Goal: Browse casually: Explore the website without a specific task or goal

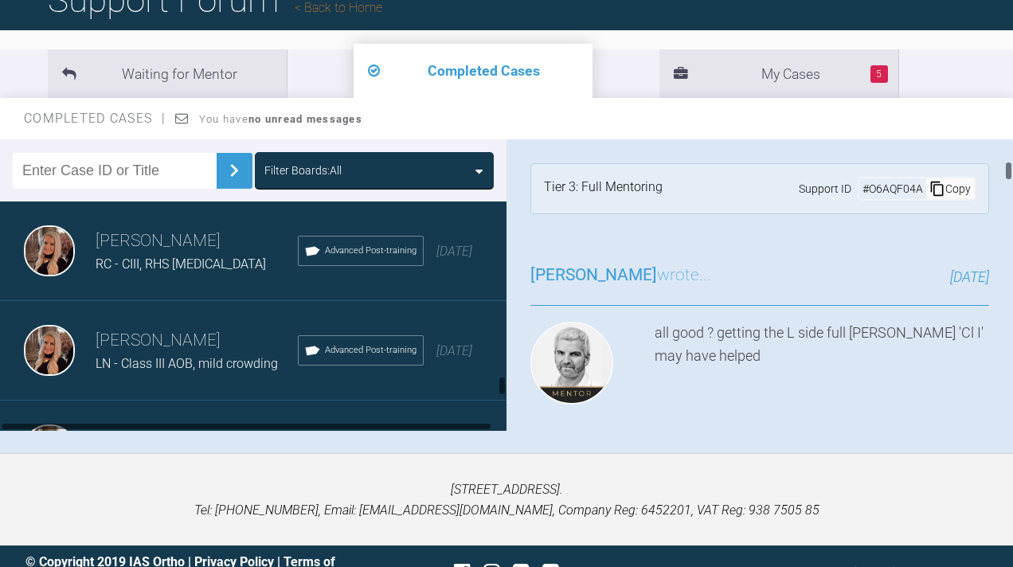
scroll to position [6628, 0]
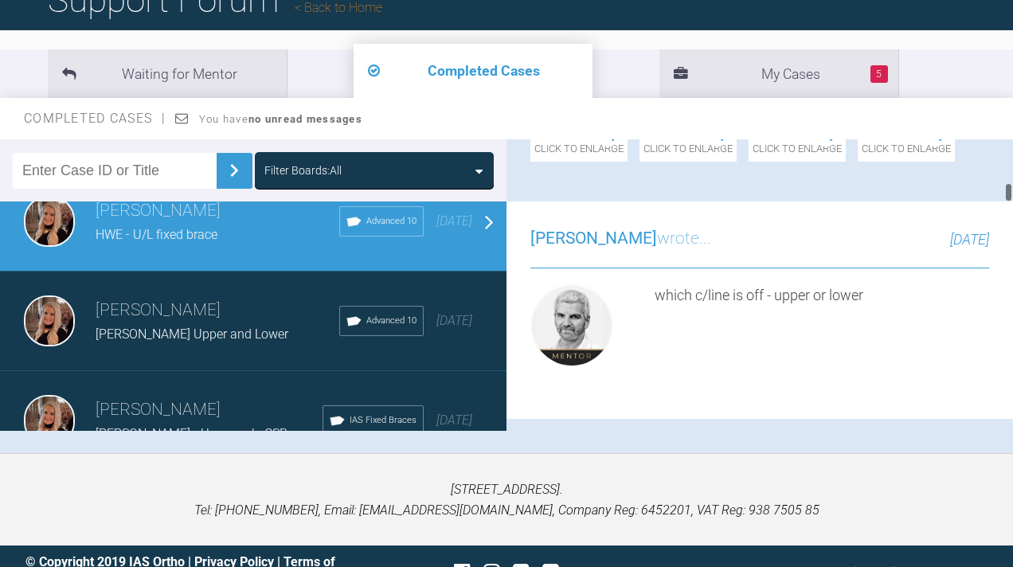
scroll to position [3533, 0]
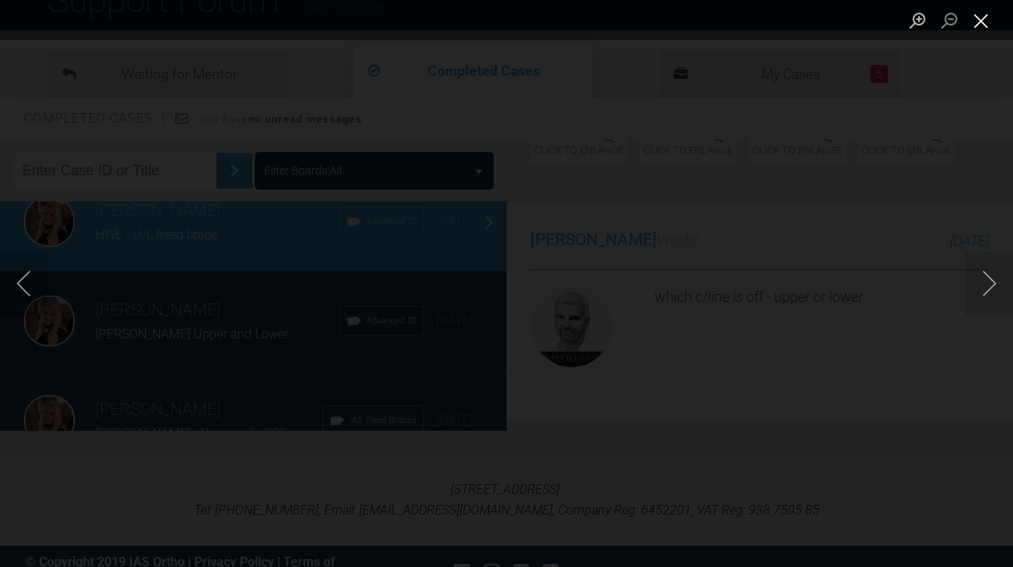
click at [982, 27] on button "Close lightbox" at bounding box center [981, 20] width 32 height 28
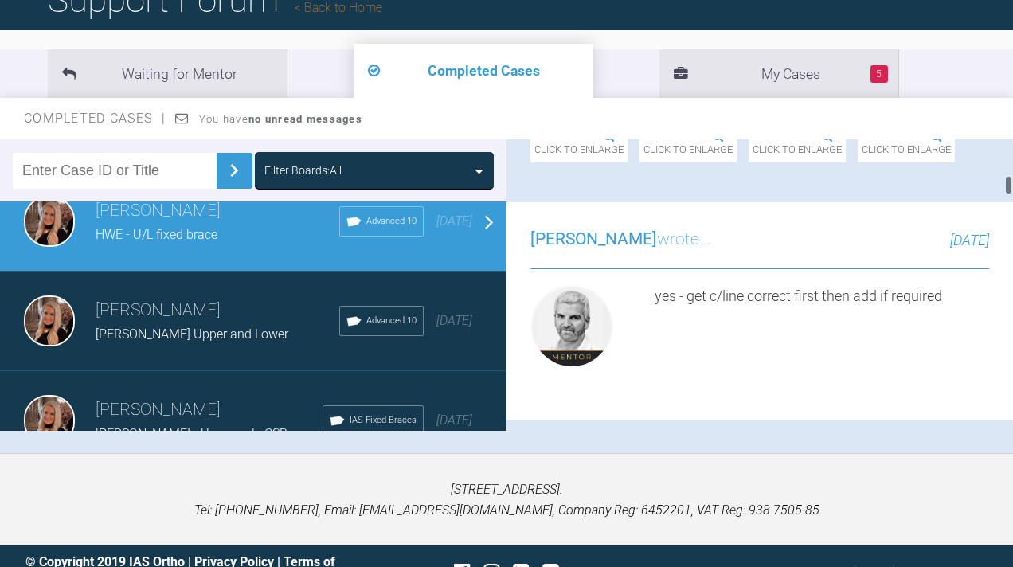
scroll to position [2919, 0]
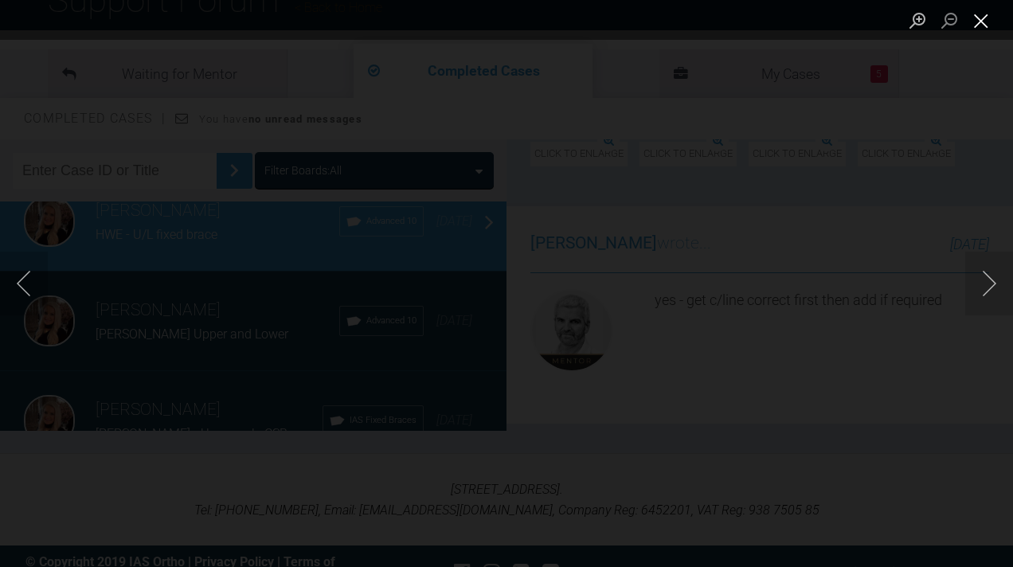
click at [980, 33] on button "Close lightbox" at bounding box center [981, 20] width 32 height 28
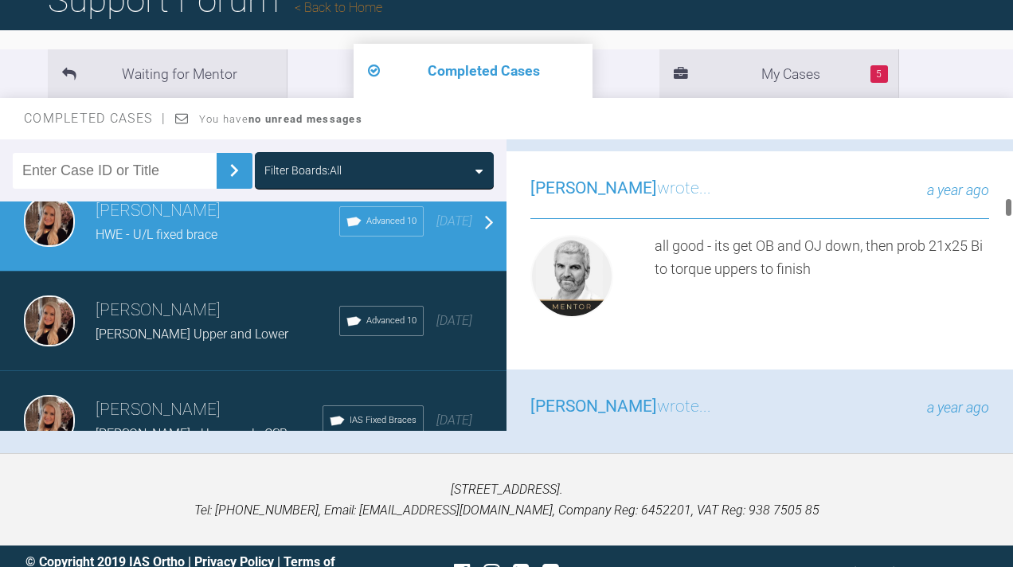
scroll to position [4757, 0]
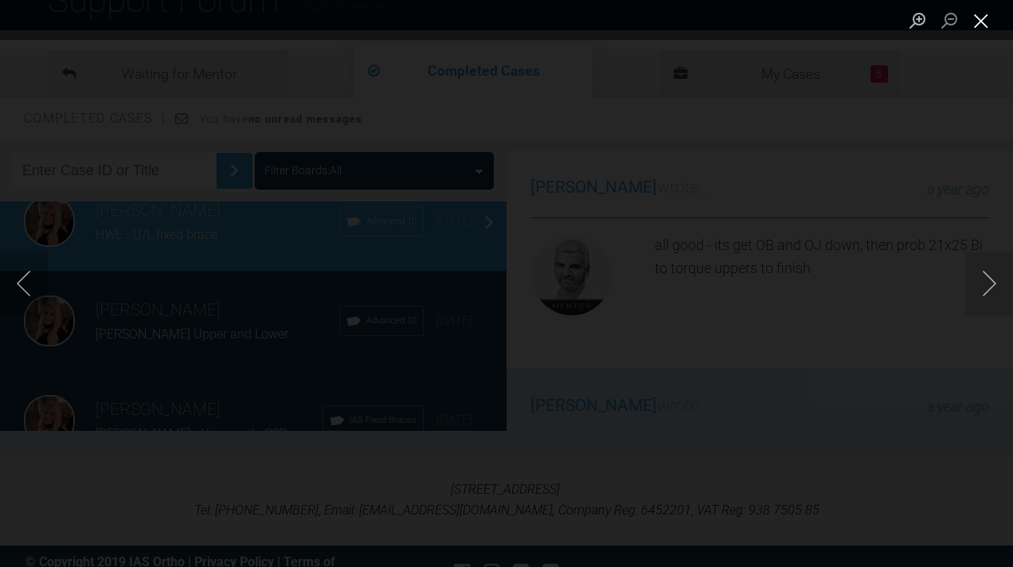
click at [986, 9] on button "Close lightbox" at bounding box center [981, 20] width 32 height 28
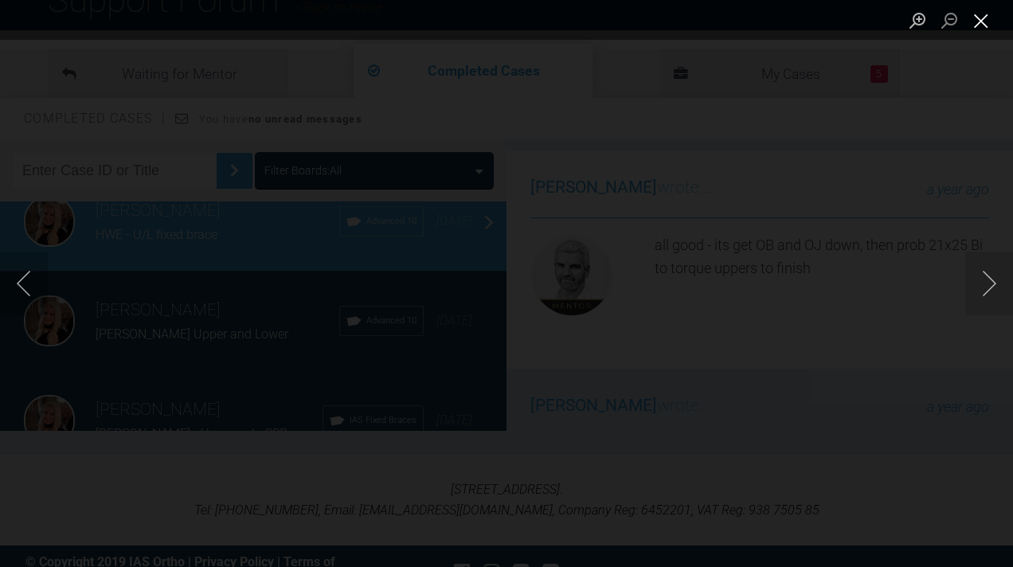
click at [983, 24] on button "Close lightbox" at bounding box center [981, 20] width 32 height 28
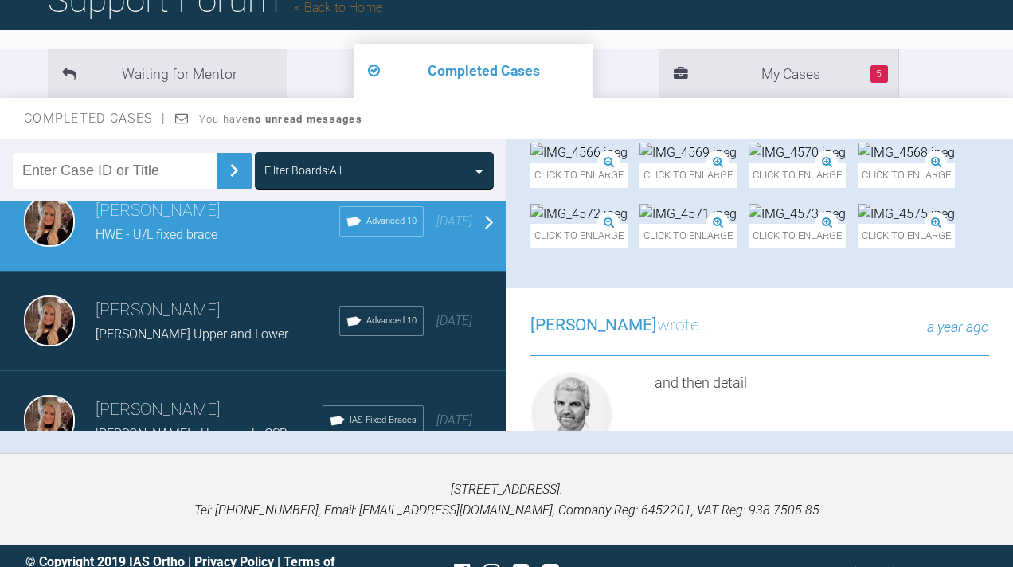
scroll to position [88, 0]
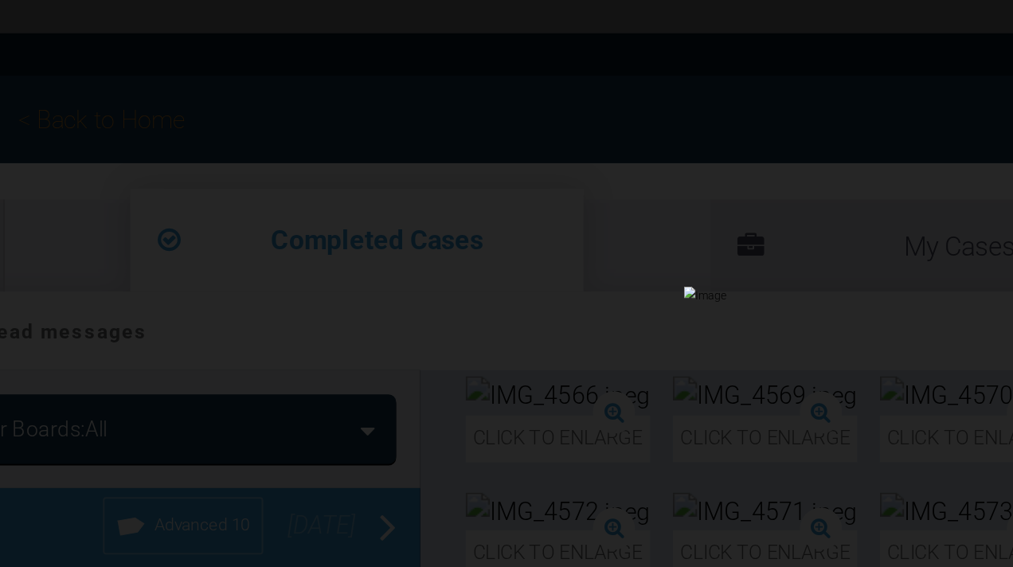
scroll to position [0, 0]
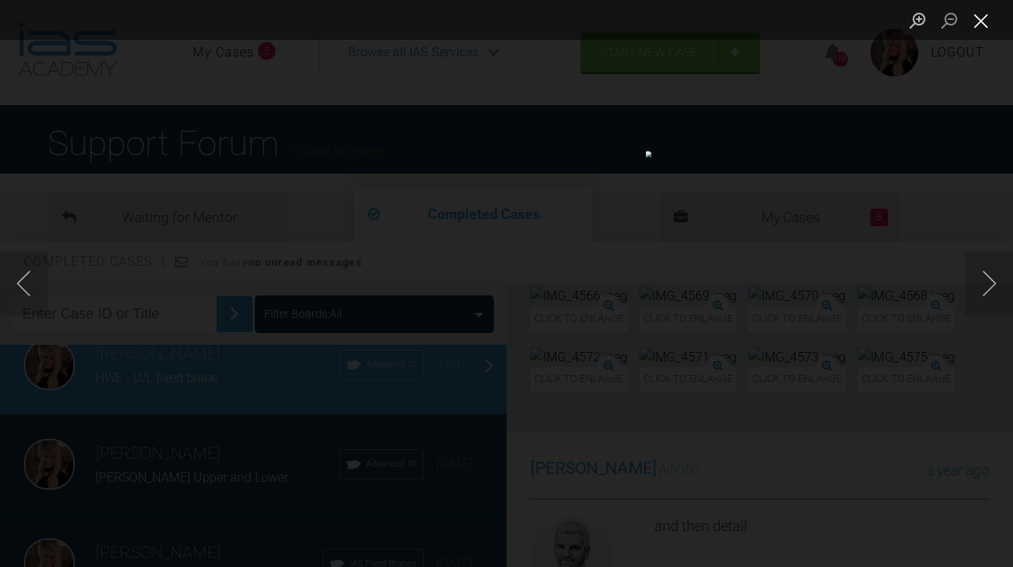
click at [978, 23] on button "Close lightbox" at bounding box center [981, 20] width 32 height 28
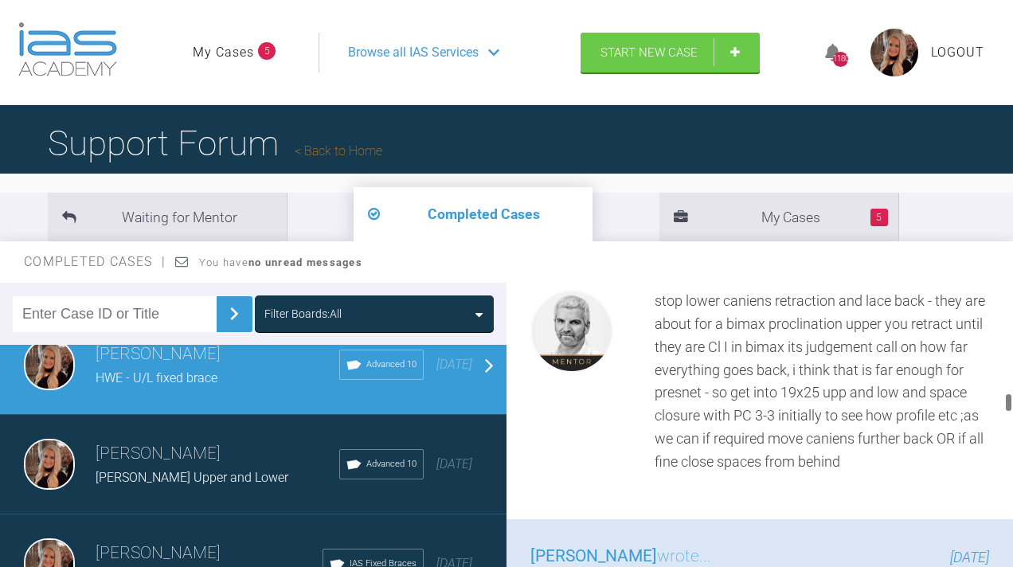
scroll to position [8937, 0]
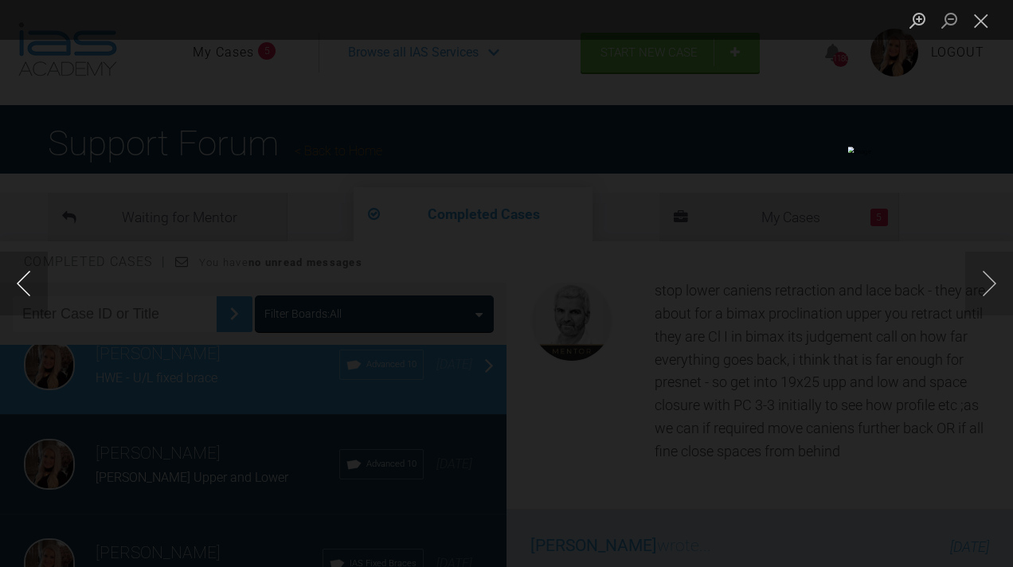
click at [24, 290] on button "Previous image" at bounding box center [24, 284] width 48 height 64
click at [982, 25] on button "Close lightbox" at bounding box center [981, 20] width 32 height 28
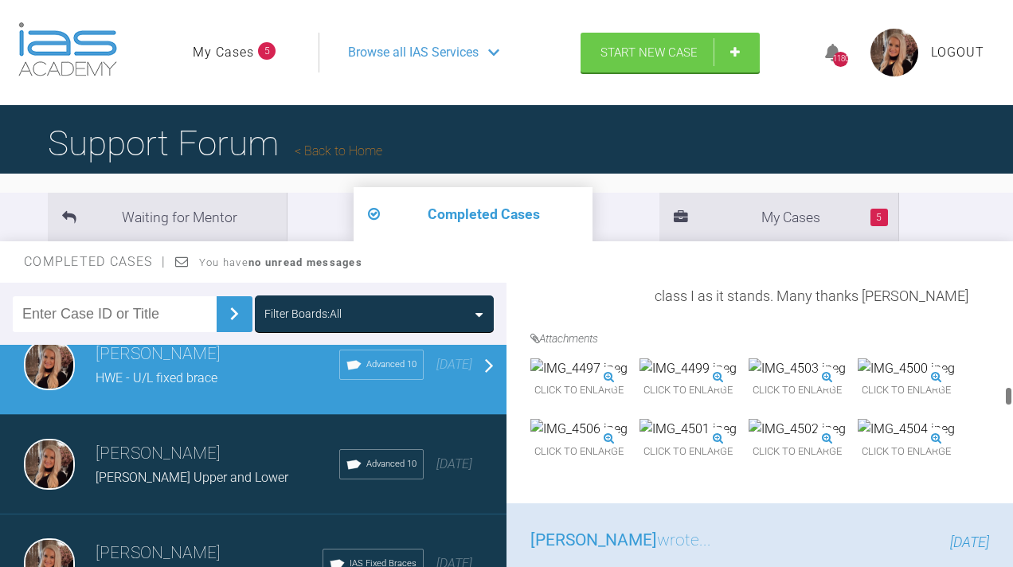
scroll to position [8412, 0]
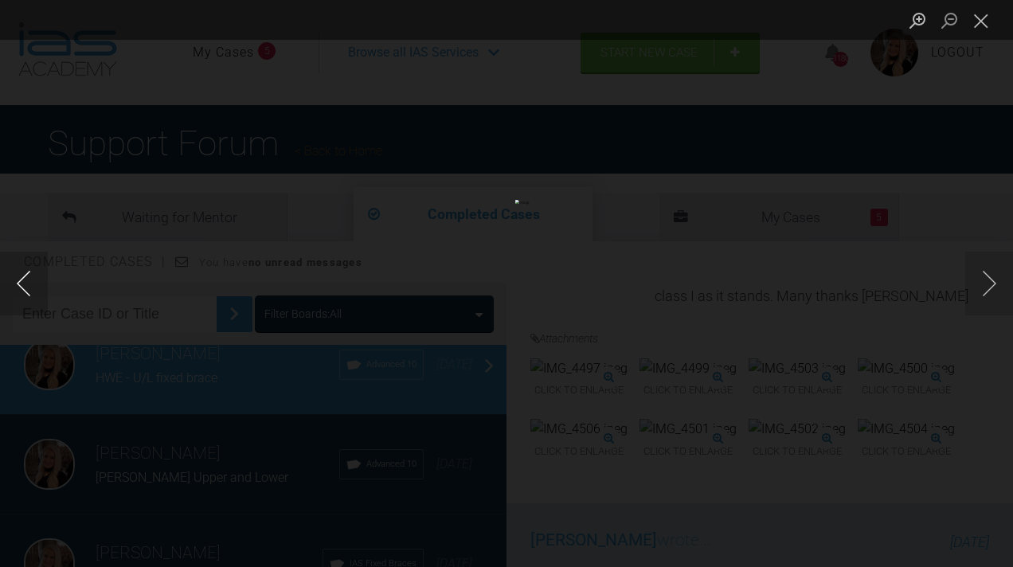
click at [29, 288] on button "Previous image" at bounding box center [24, 284] width 48 height 64
click at [980, 281] on button "Next image" at bounding box center [989, 284] width 48 height 64
click at [978, 23] on button "Close lightbox" at bounding box center [981, 20] width 32 height 28
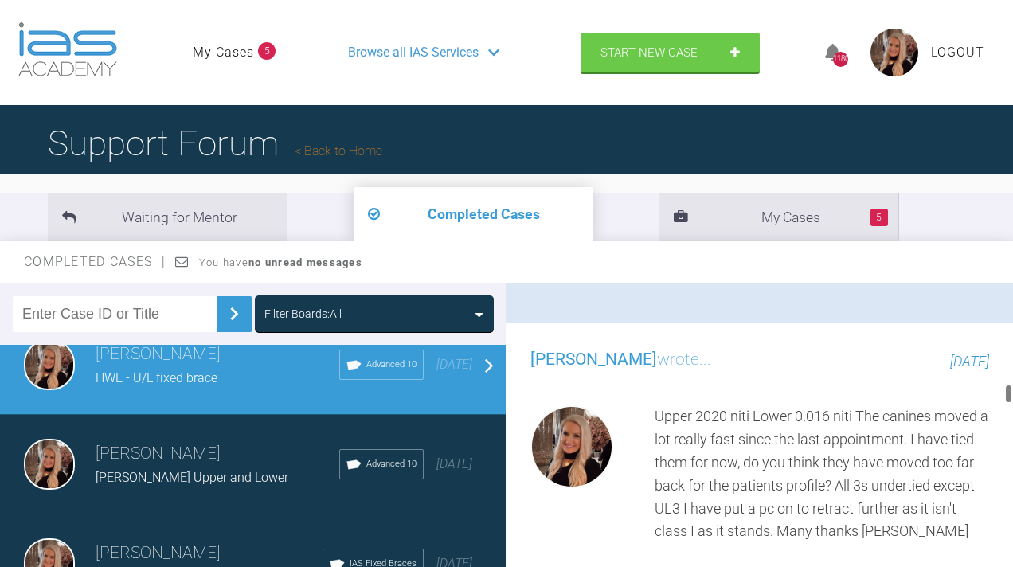
scroll to position [8178, 0]
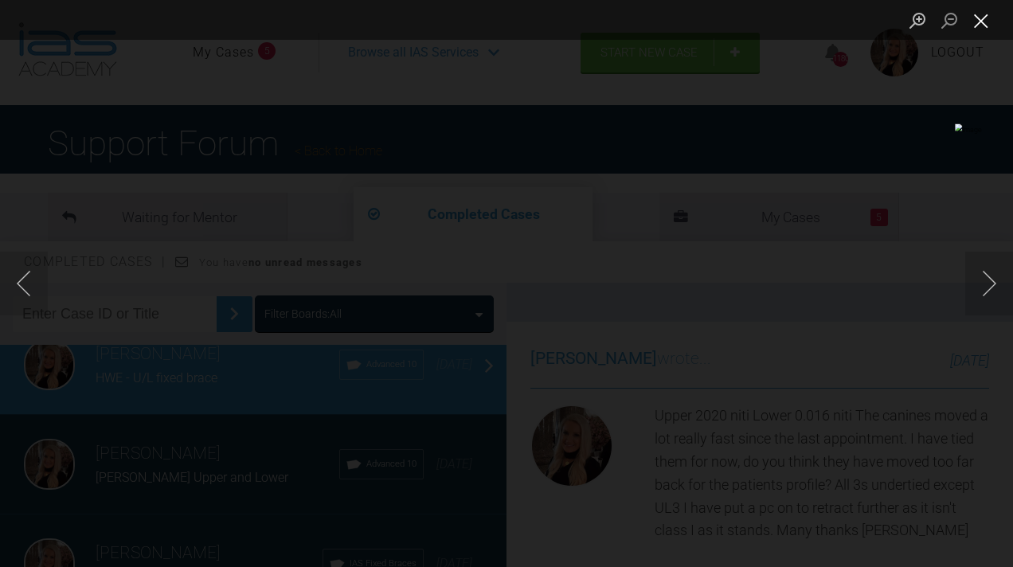
click at [978, 24] on button "Close lightbox" at bounding box center [981, 20] width 32 height 28
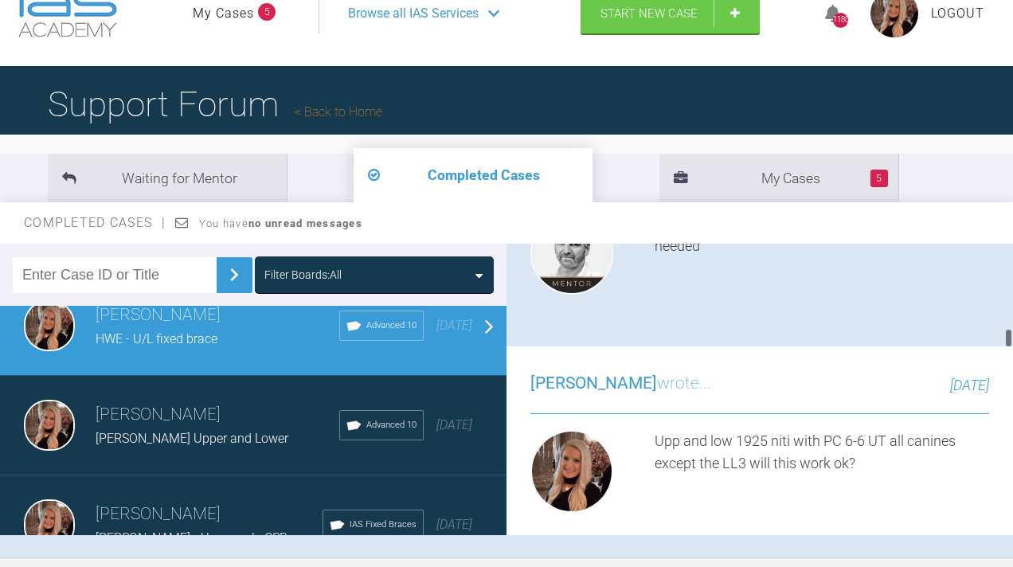
scroll to position [6860, 0]
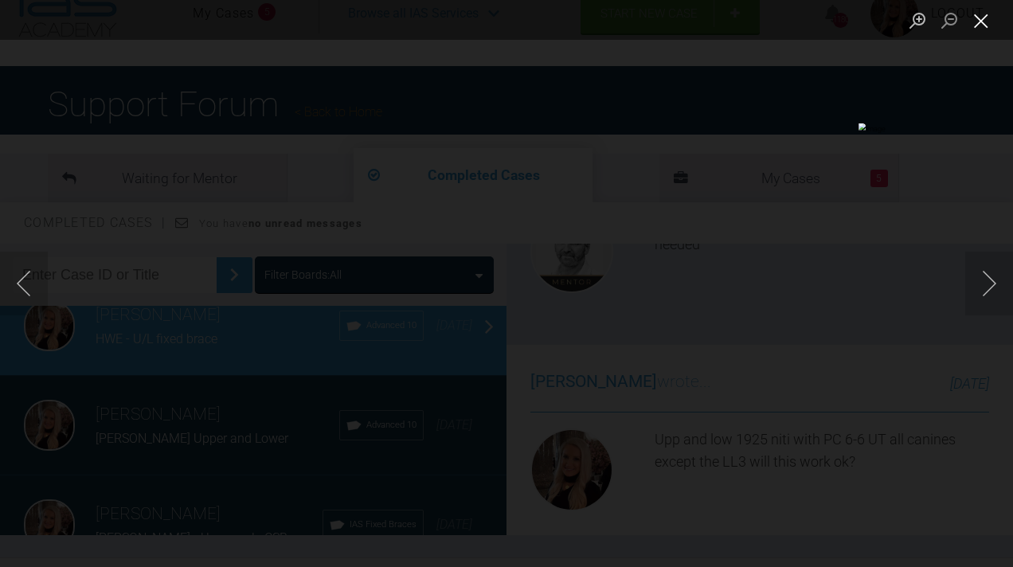
click at [977, 20] on button "Close lightbox" at bounding box center [981, 20] width 32 height 28
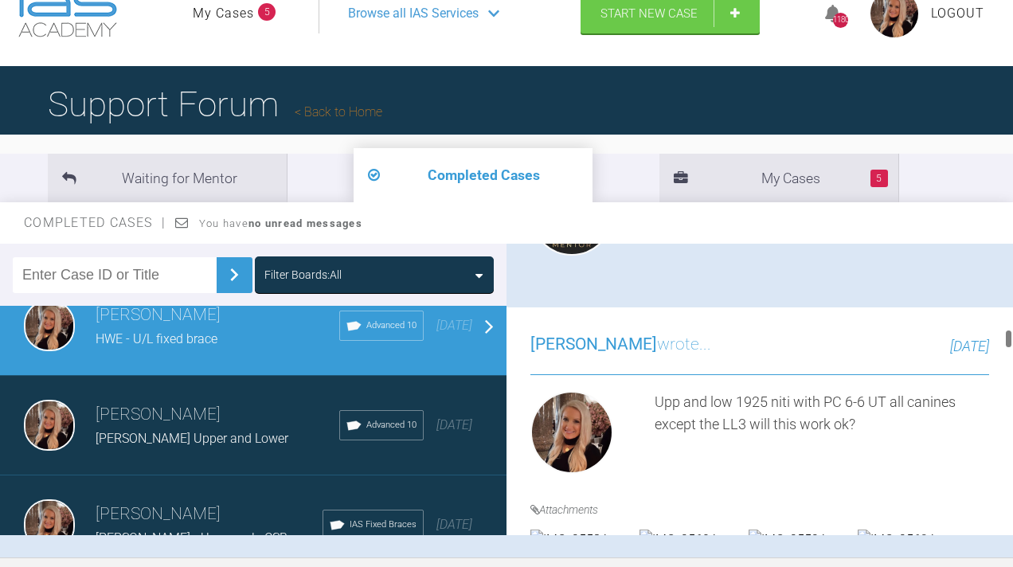
scroll to position [6915, 0]
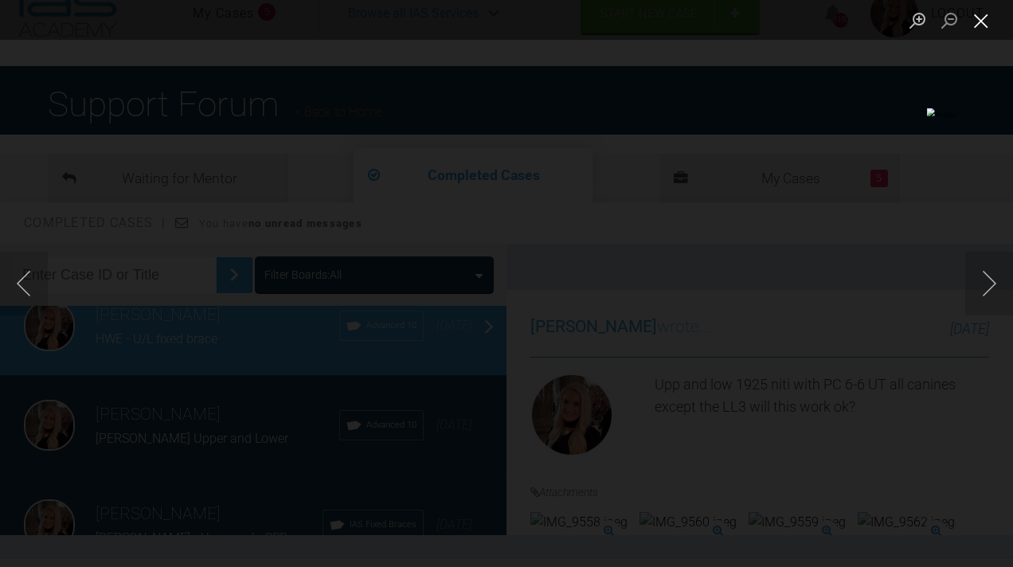
click at [981, 25] on button "Close lightbox" at bounding box center [981, 20] width 32 height 28
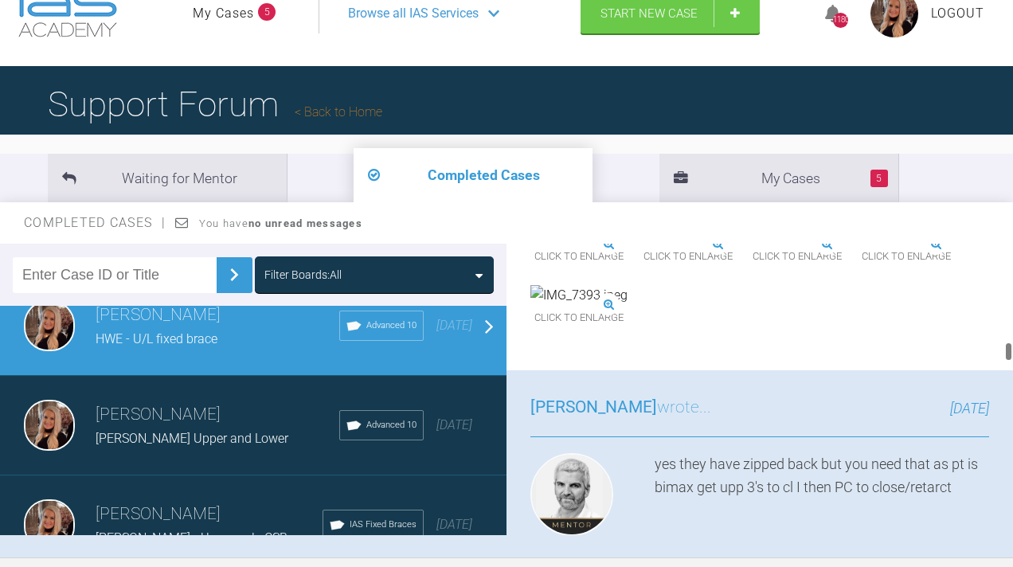
scroll to position [7926, 0]
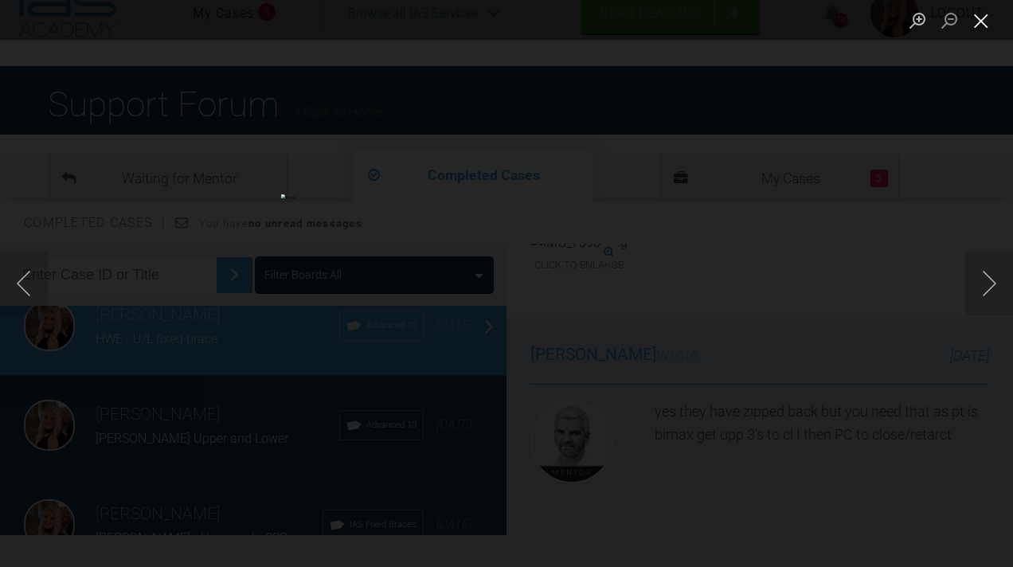
click at [983, 15] on button "Close lightbox" at bounding box center [981, 20] width 32 height 28
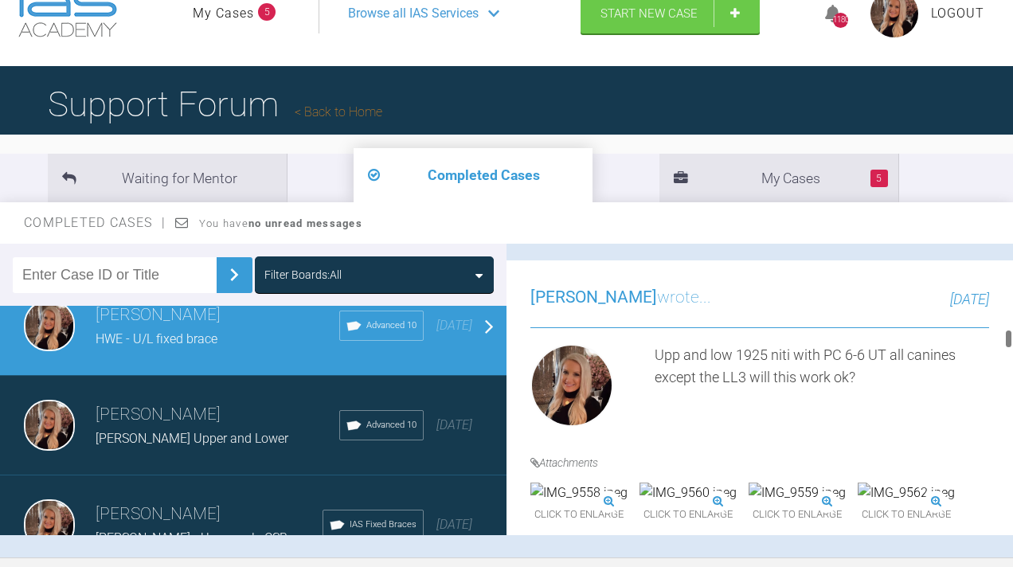
scroll to position [6956, 0]
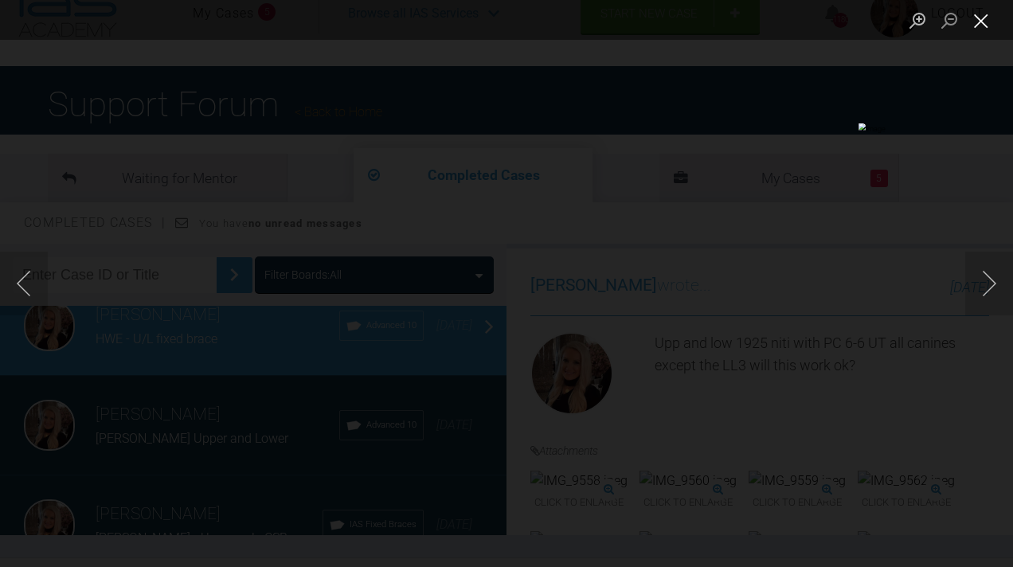
click at [981, 26] on button "Close lightbox" at bounding box center [981, 20] width 32 height 28
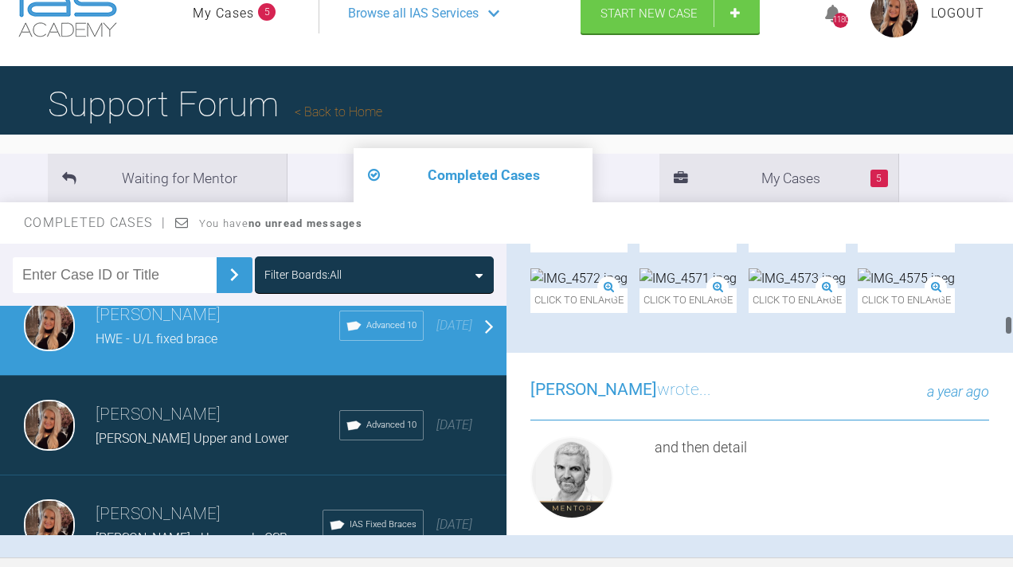
scroll to position [5833, 0]
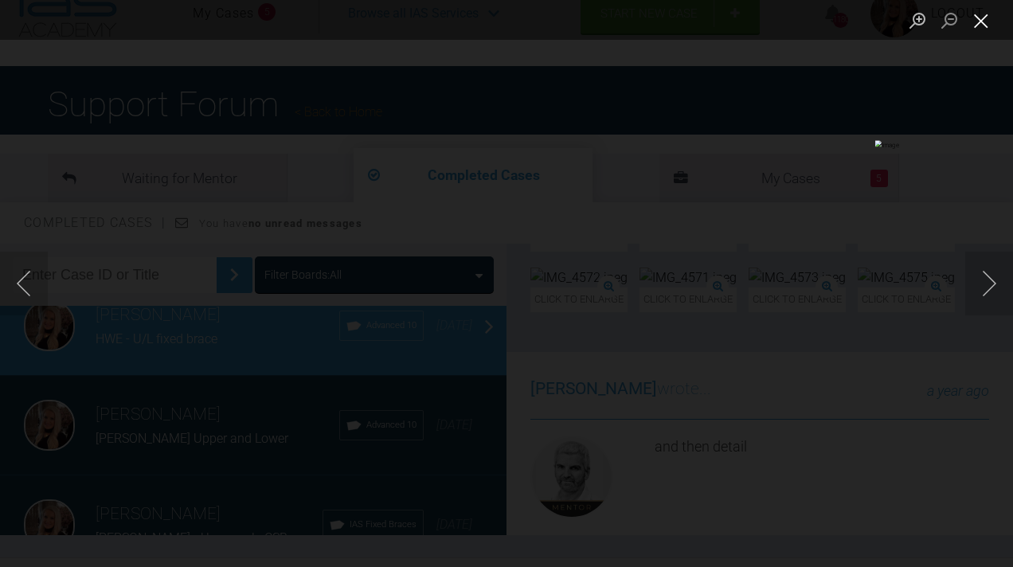
click at [994, 14] on button "Close lightbox" at bounding box center [981, 20] width 32 height 28
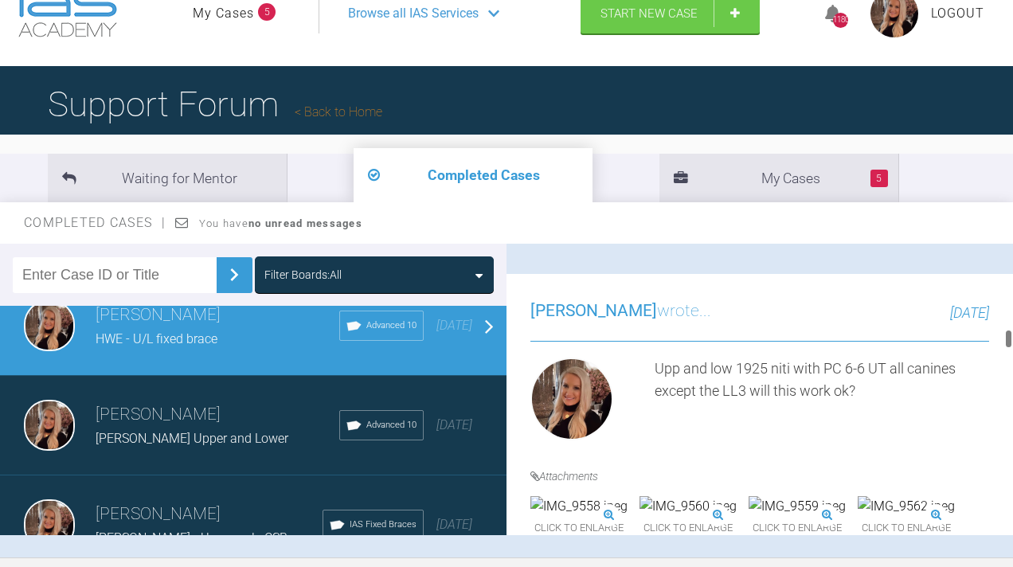
scroll to position [6946, 0]
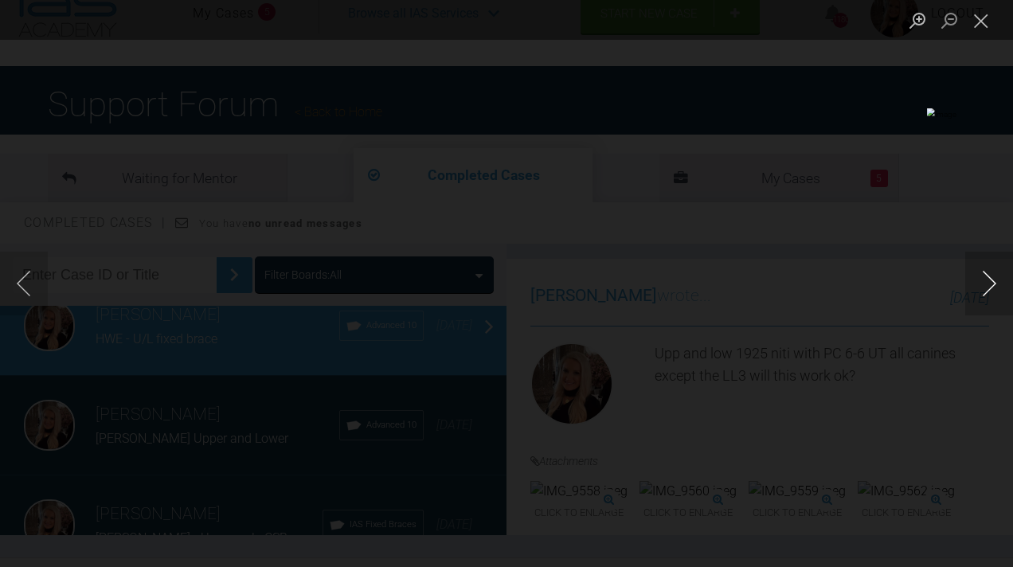
click at [1000, 288] on button "Next image" at bounding box center [989, 284] width 48 height 64
click at [976, 22] on button "Close lightbox" at bounding box center [981, 20] width 32 height 28
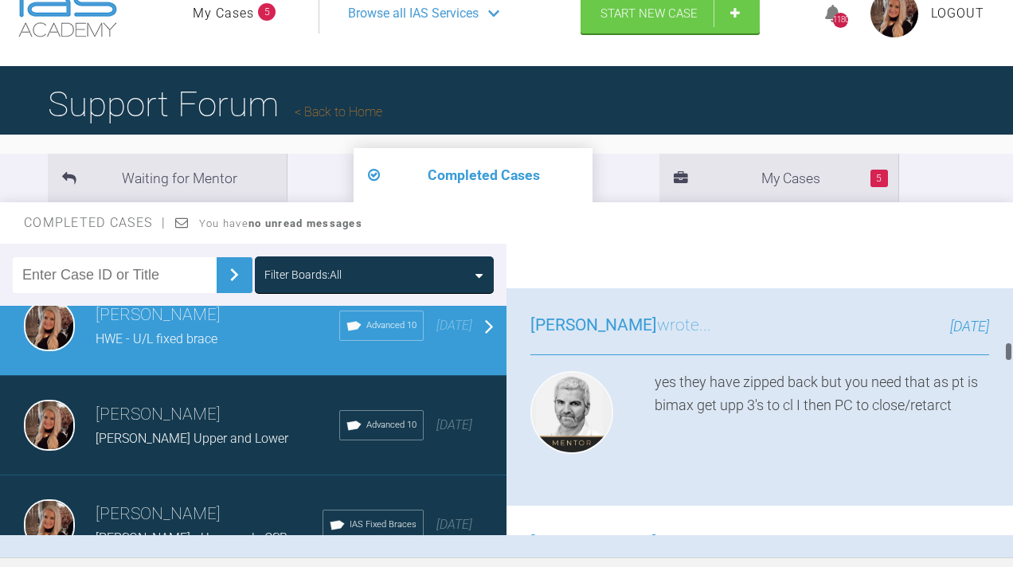
scroll to position [7949, 0]
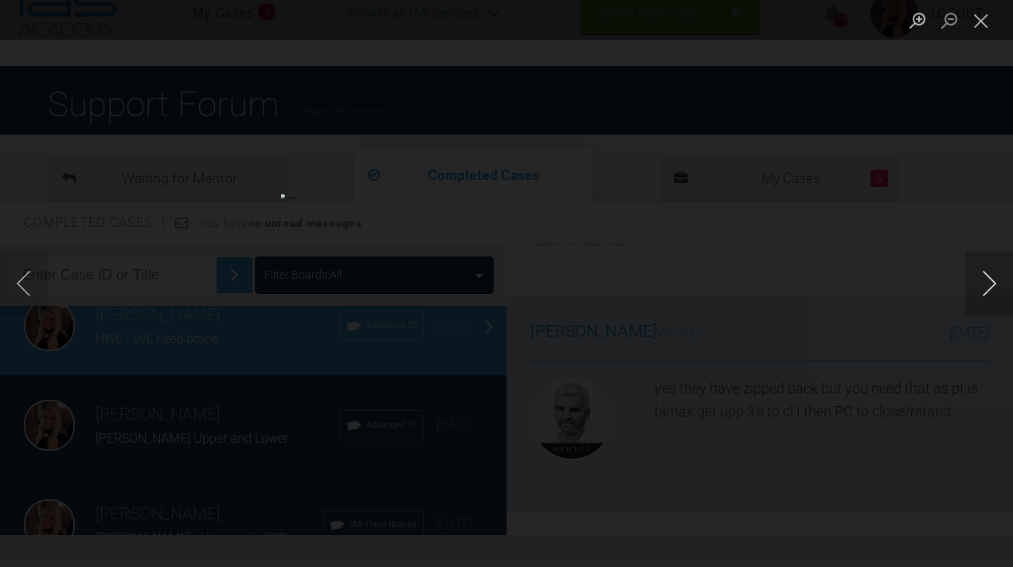
click at [986, 291] on button "Next image" at bounding box center [989, 284] width 48 height 64
click at [981, 21] on button "Close lightbox" at bounding box center [981, 20] width 32 height 28
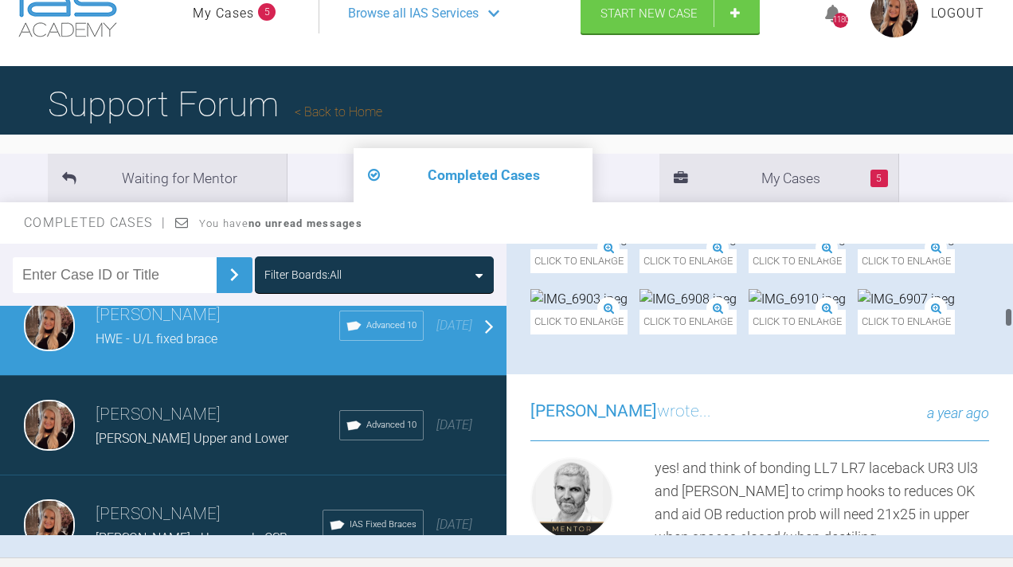
scroll to position [5185, 0]
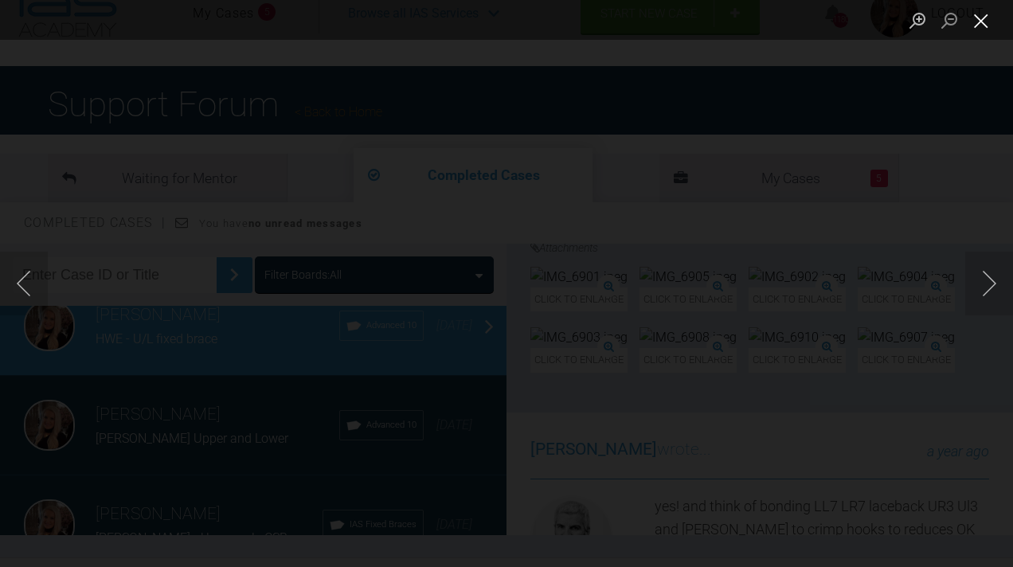
click at [984, 19] on button "Close lightbox" at bounding box center [981, 20] width 32 height 28
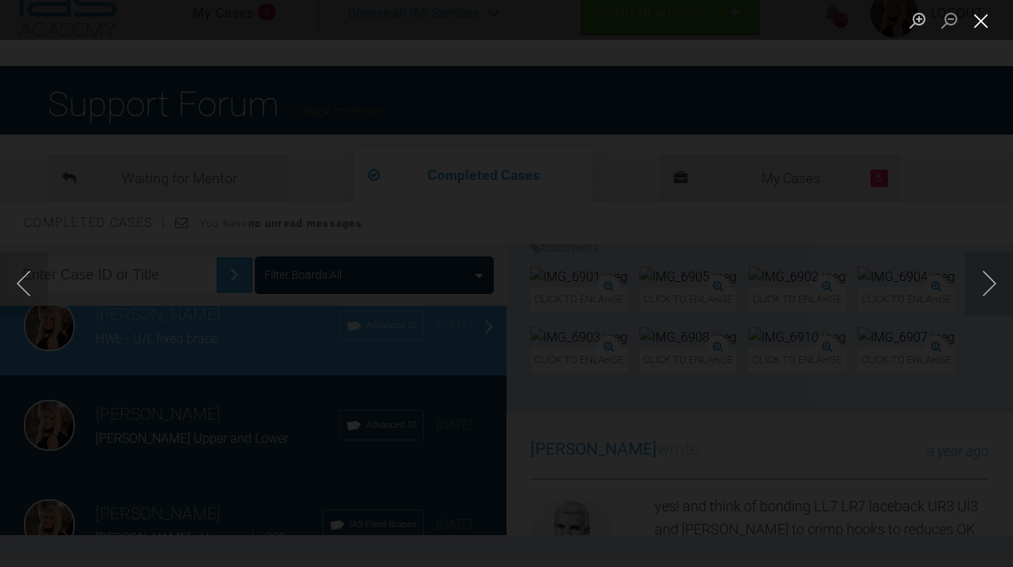
click at [986, 21] on button "Close lightbox" at bounding box center [981, 20] width 32 height 28
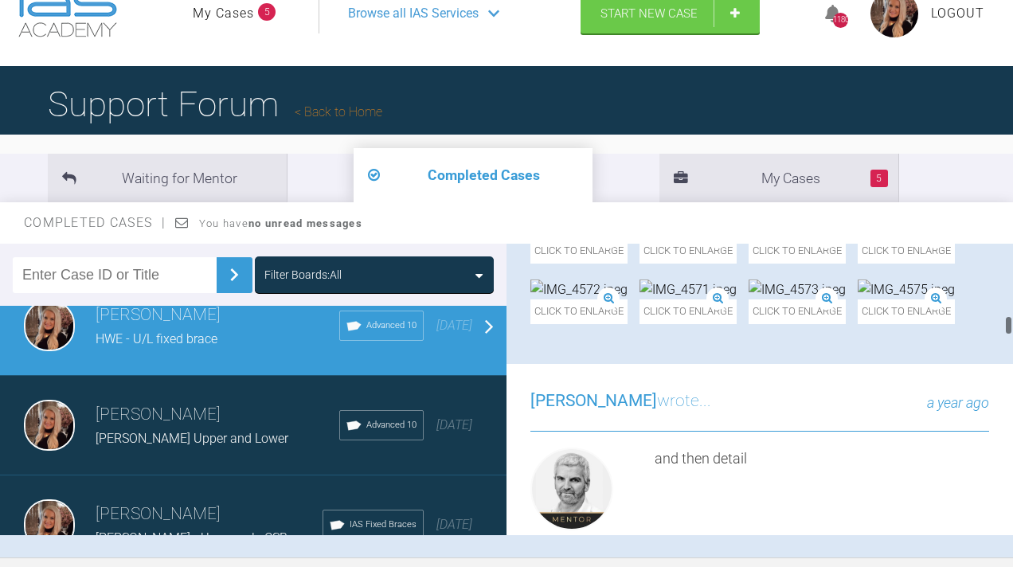
scroll to position [5824, 0]
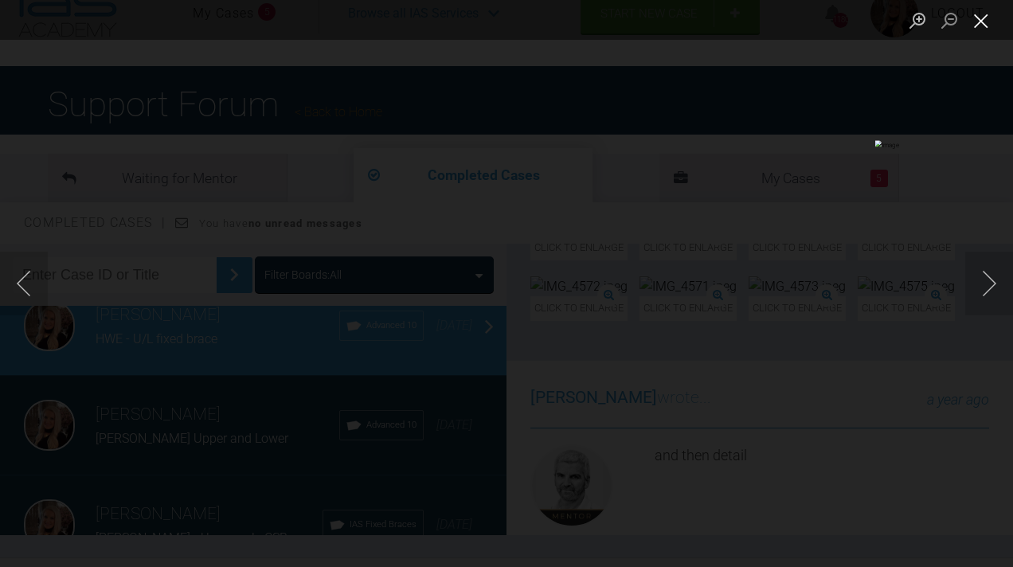
click at [974, 20] on button "Close lightbox" at bounding box center [981, 20] width 32 height 28
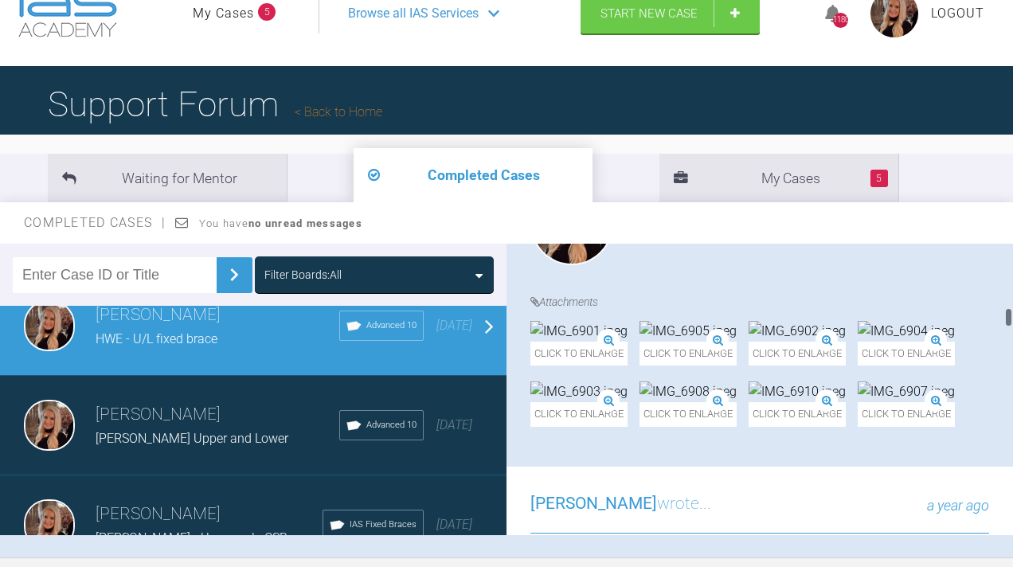
scroll to position [5123, 0]
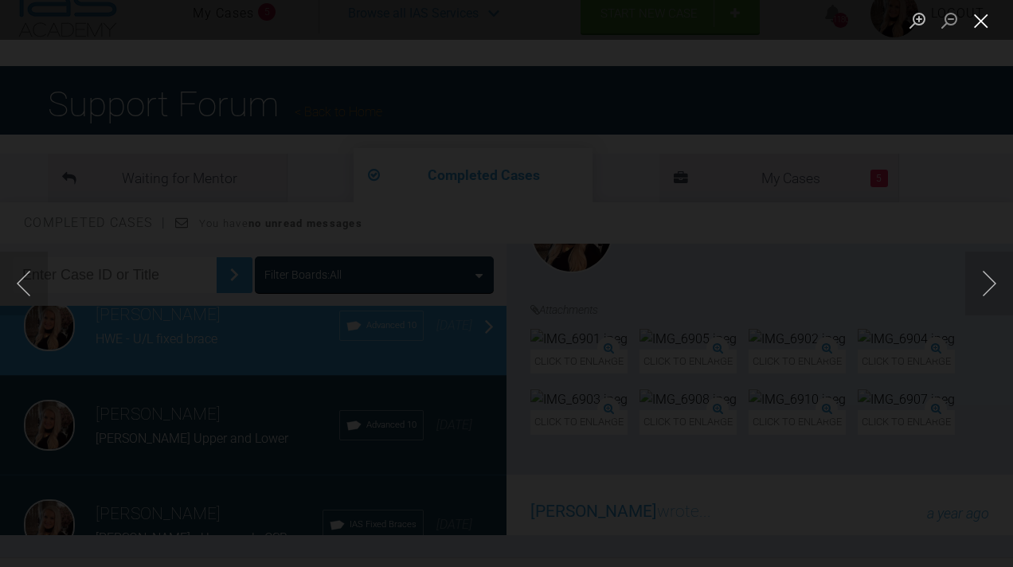
click at [978, 22] on button "Close lightbox" at bounding box center [981, 20] width 32 height 28
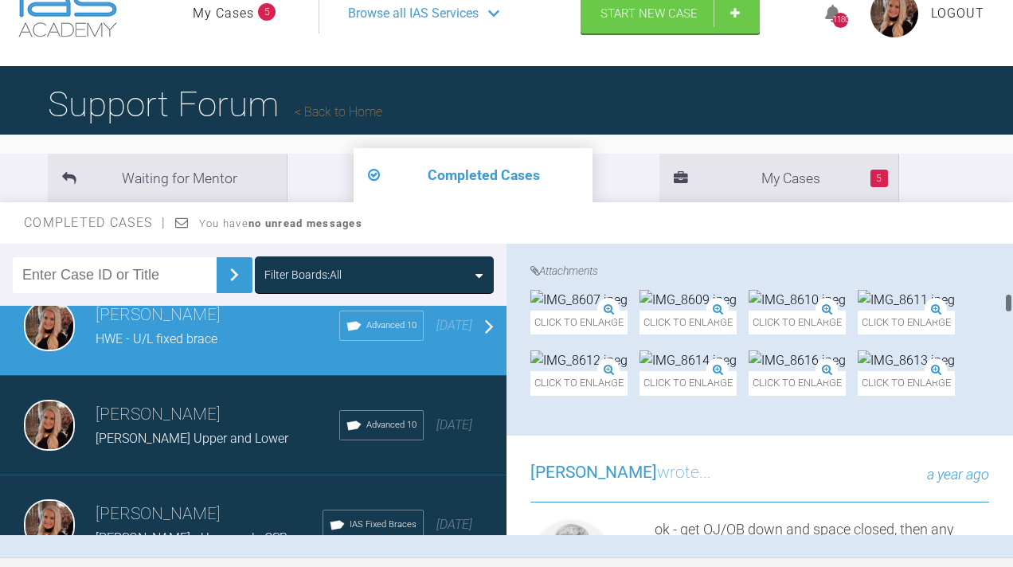
scroll to position [3992, 0]
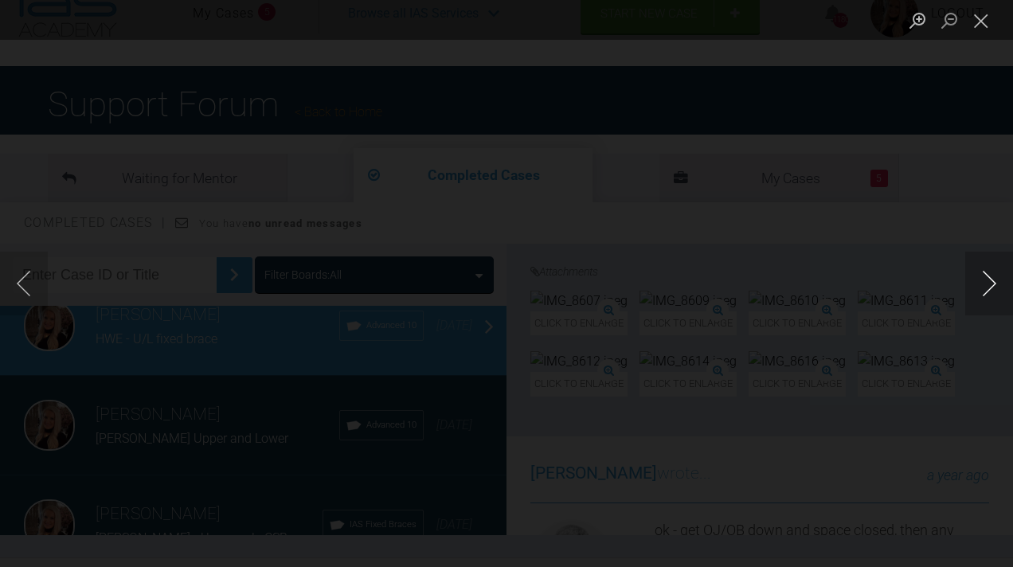
click at [990, 297] on button "Next image" at bounding box center [989, 284] width 48 height 64
click at [978, 24] on button "Close lightbox" at bounding box center [981, 20] width 32 height 28
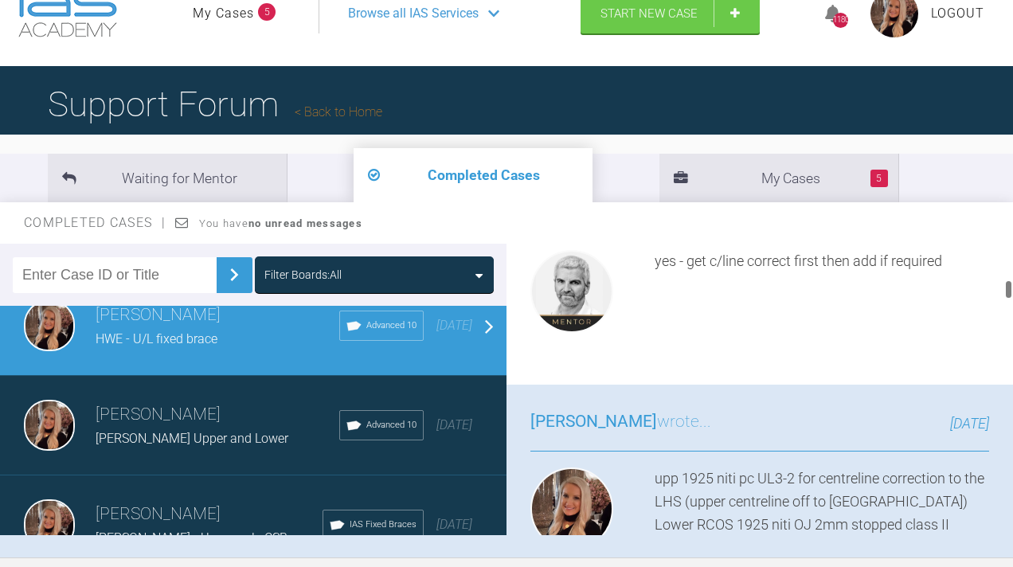
scroll to position [2960, 0]
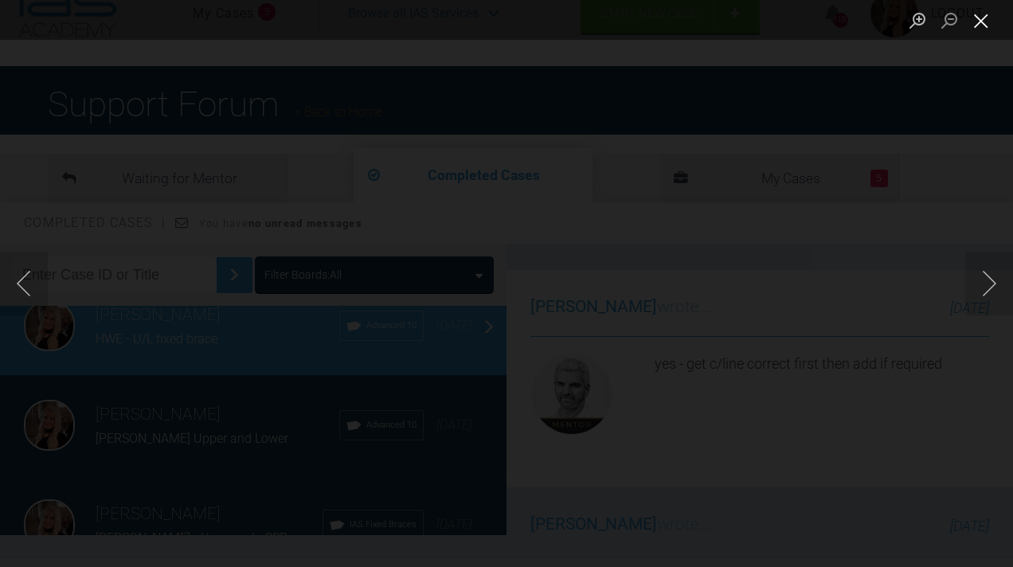
click at [985, 23] on button "Close lightbox" at bounding box center [981, 20] width 32 height 28
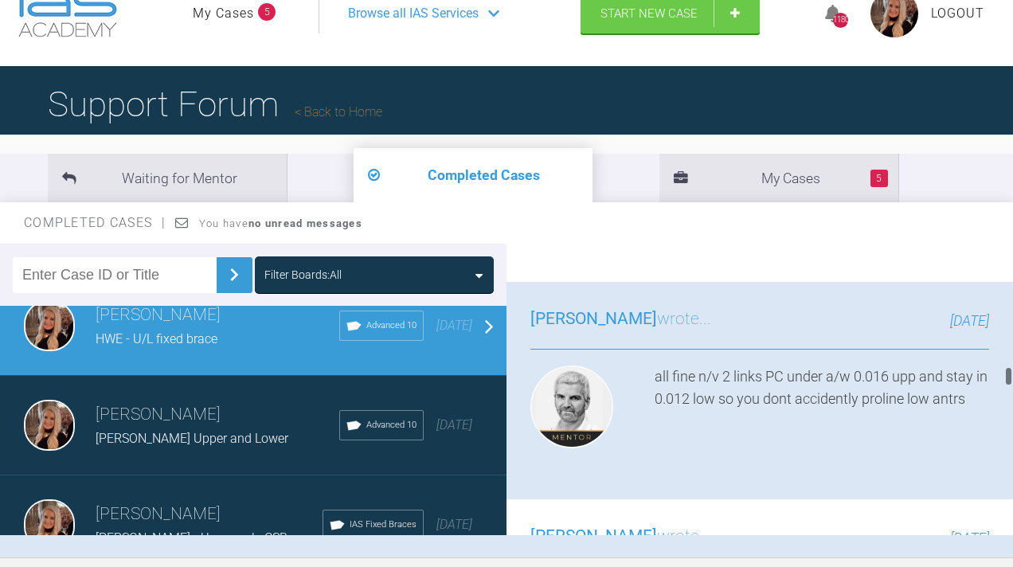
scroll to position [10031, 0]
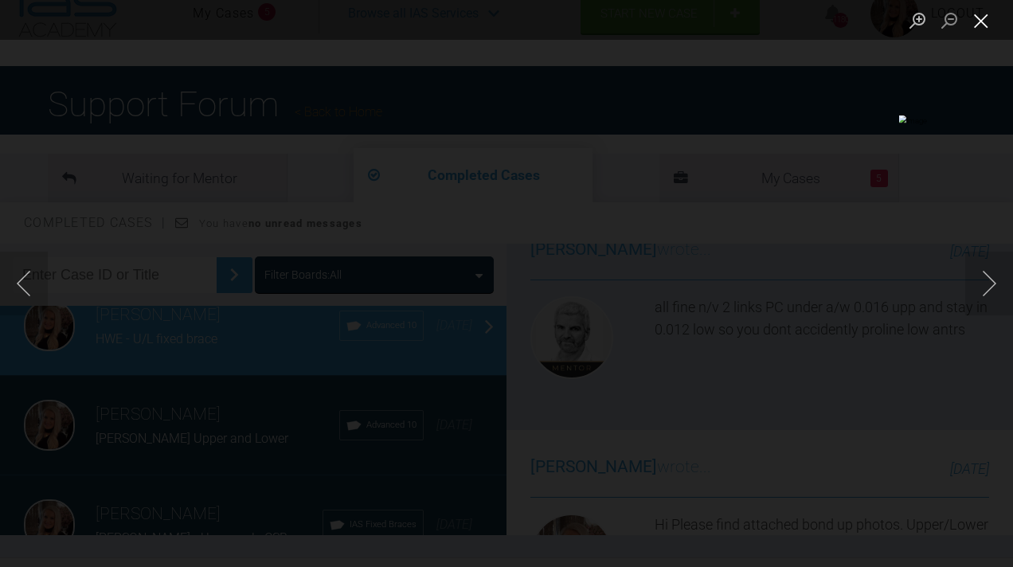
click at [970, 21] on button "Close lightbox" at bounding box center [981, 20] width 32 height 28
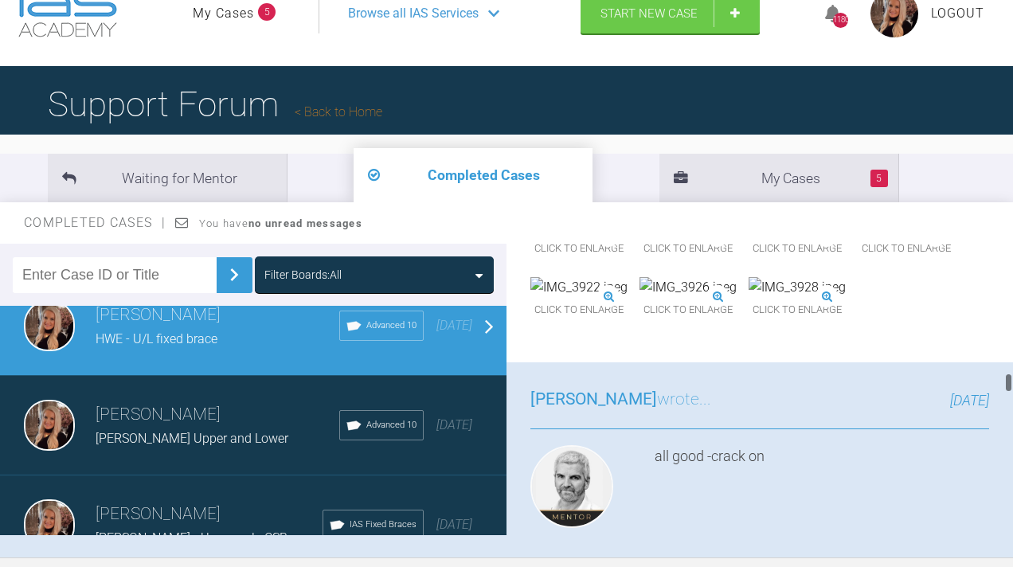
scroll to position [10249, 0]
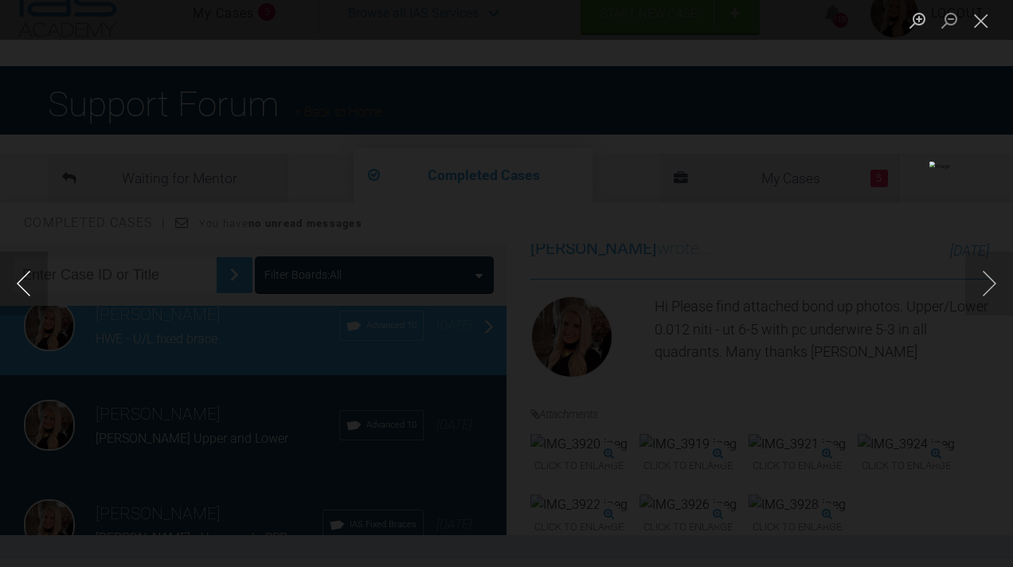
click at [26, 288] on button "Previous image" at bounding box center [24, 284] width 48 height 64
click at [989, 16] on button "Close lightbox" at bounding box center [981, 20] width 32 height 28
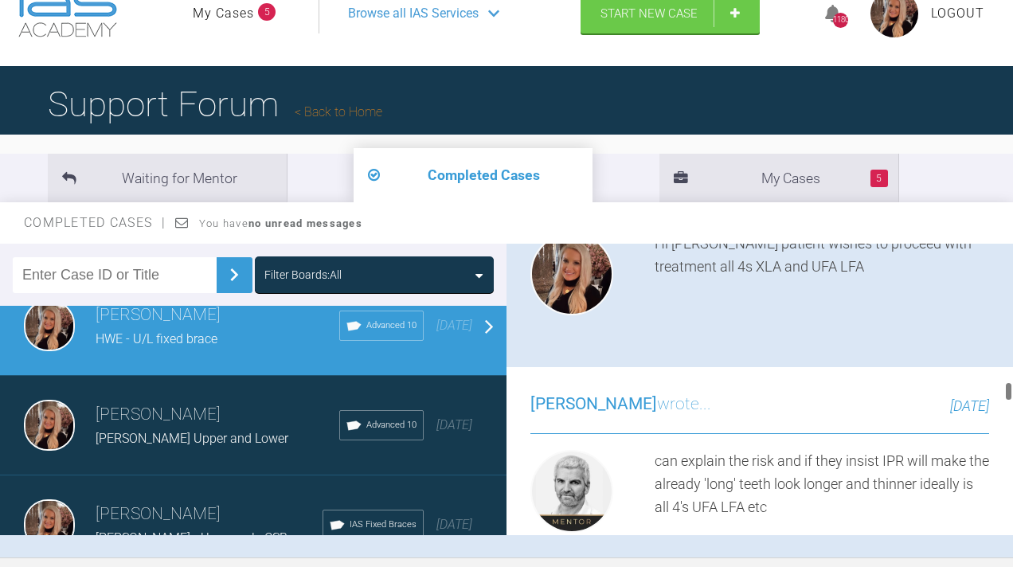
scroll to position [11193, 0]
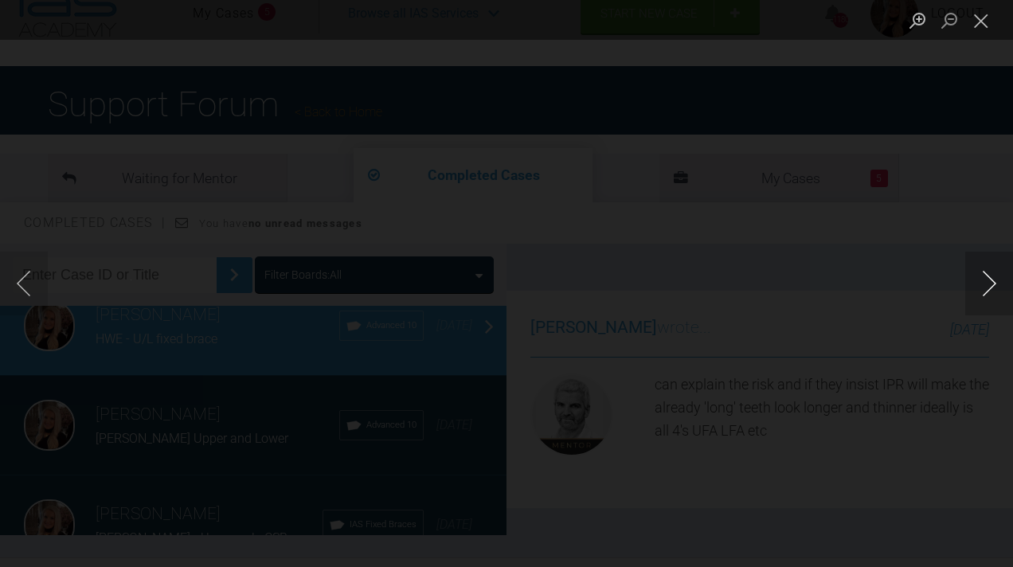
click at [989, 292] on button "Next image" at bounding box center [989, 284] width 48 height 64
click at [990, 24] on button "Close lightbox" at bounding box center [981, 20] width 32 height 28
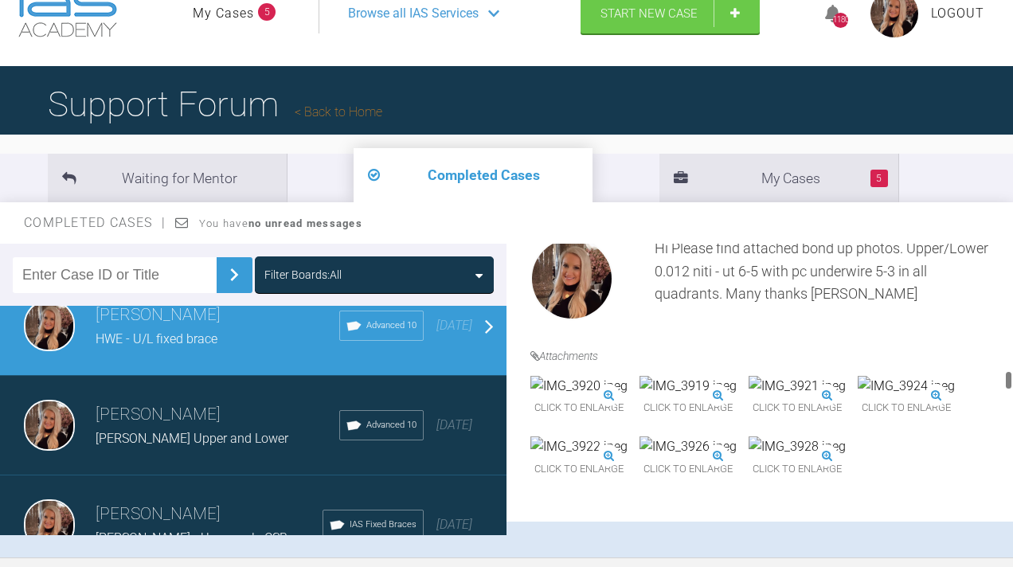
scroll to position [10289, 0]
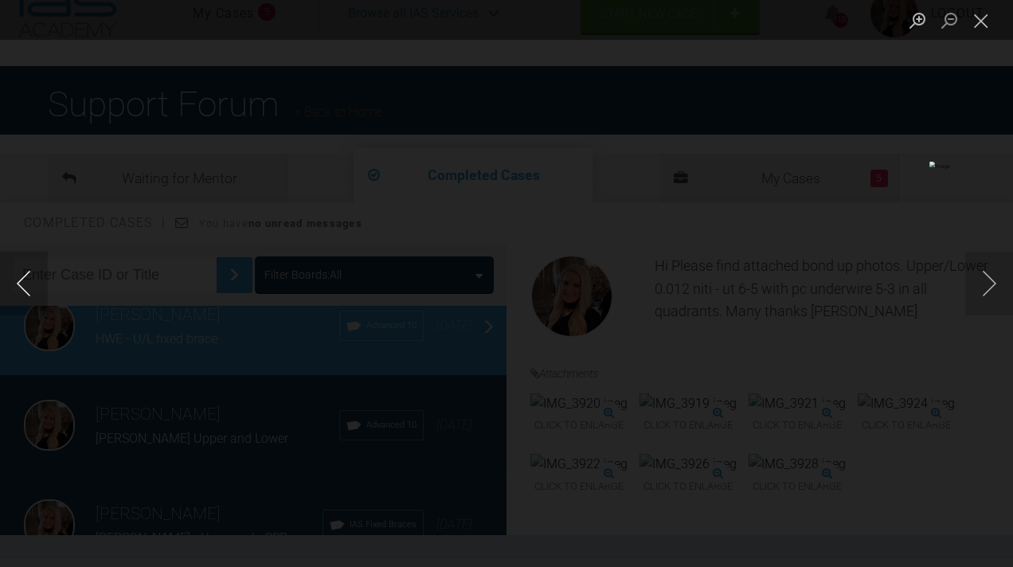
click at [18, 287] on button "Previous image" at bounding box center [24, 284] width 48 height 64
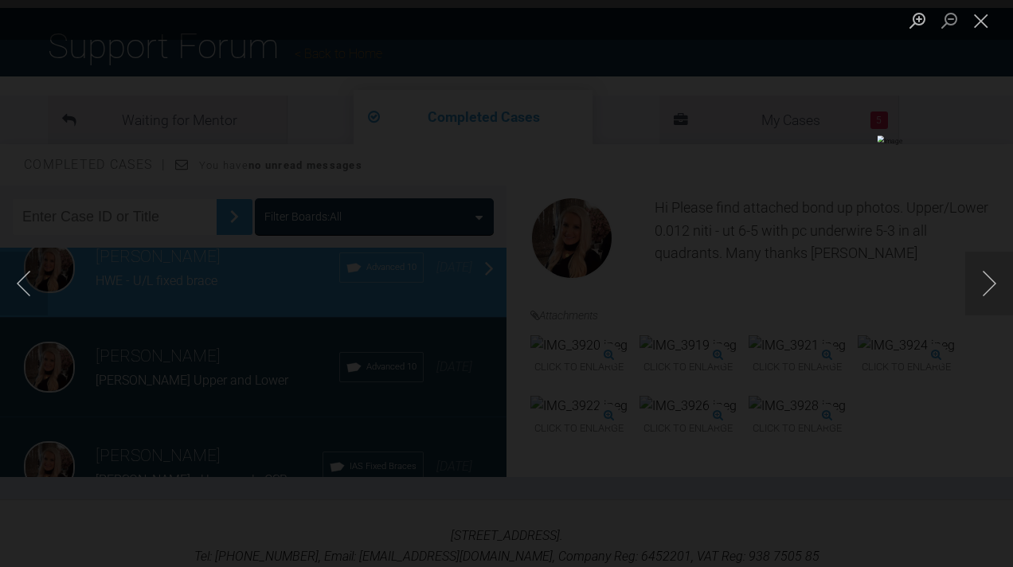
scroll to position [99, 0]
click at [988, 17] on button "Close lightbox" at bounding box center [981, 20] width 32 height 28
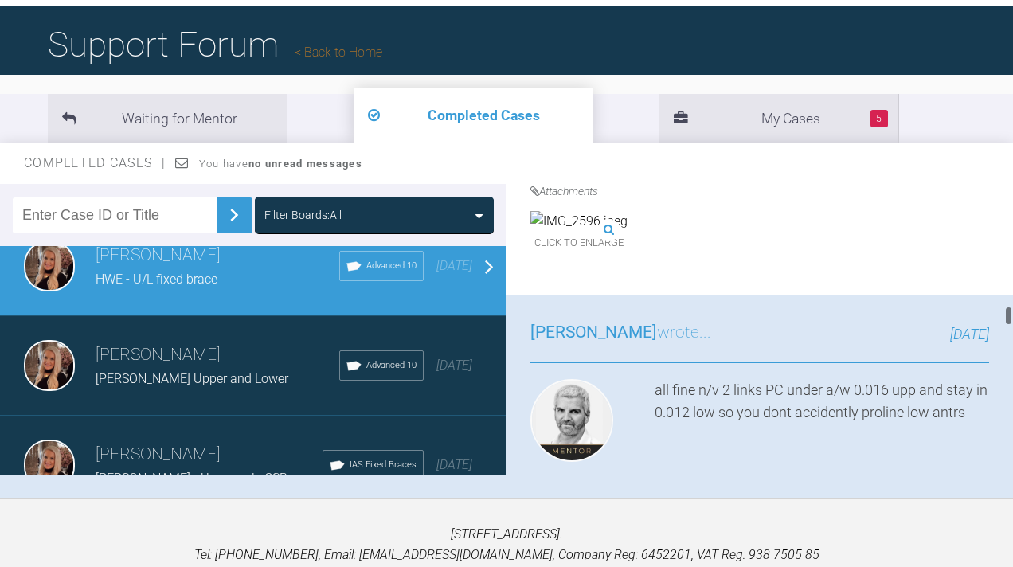
scroll to position [9890, 0]
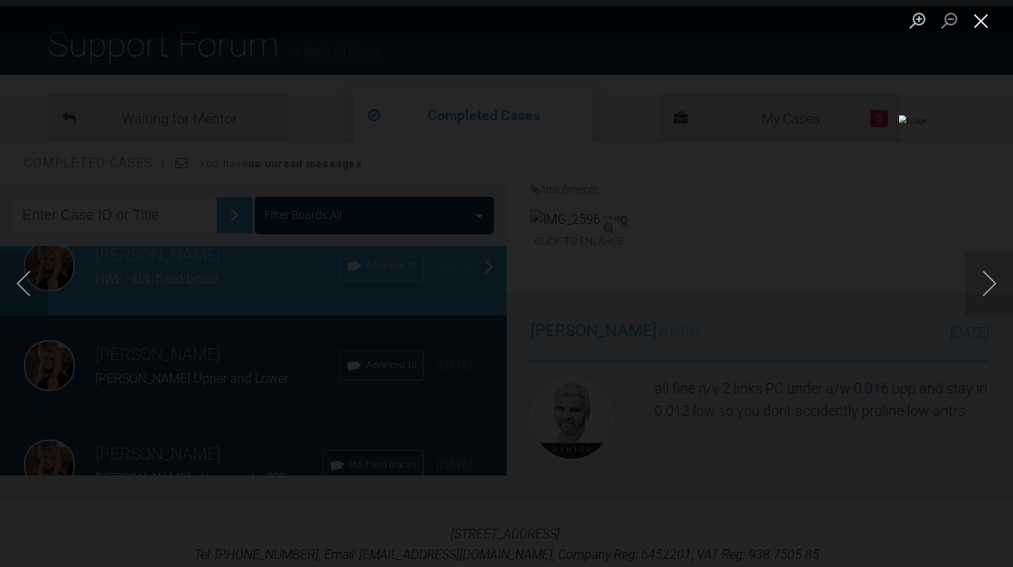
click at [991, 17] on button "Close lightbox" at bounding box center [981, 20] width 32 height 28
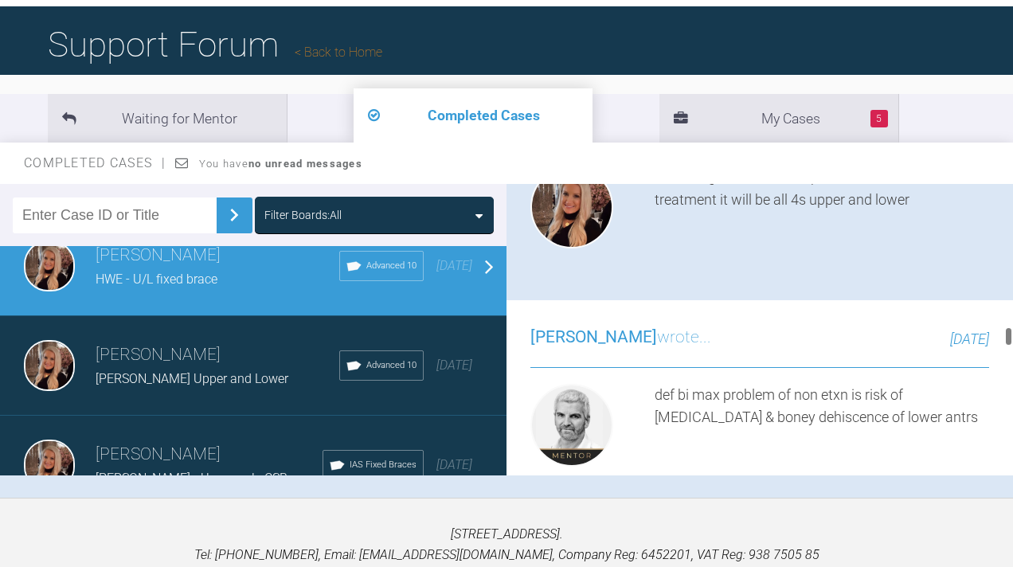
scroll to position [11555, 0]
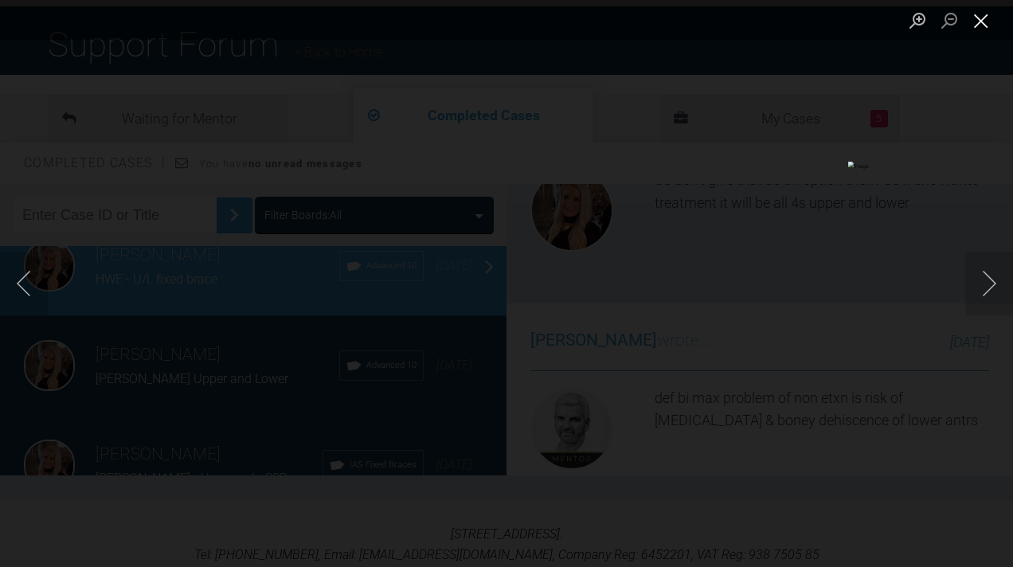
click at [979, 19] on button "Close lightbox" at bounding box center [981, 20] width 32 height 28
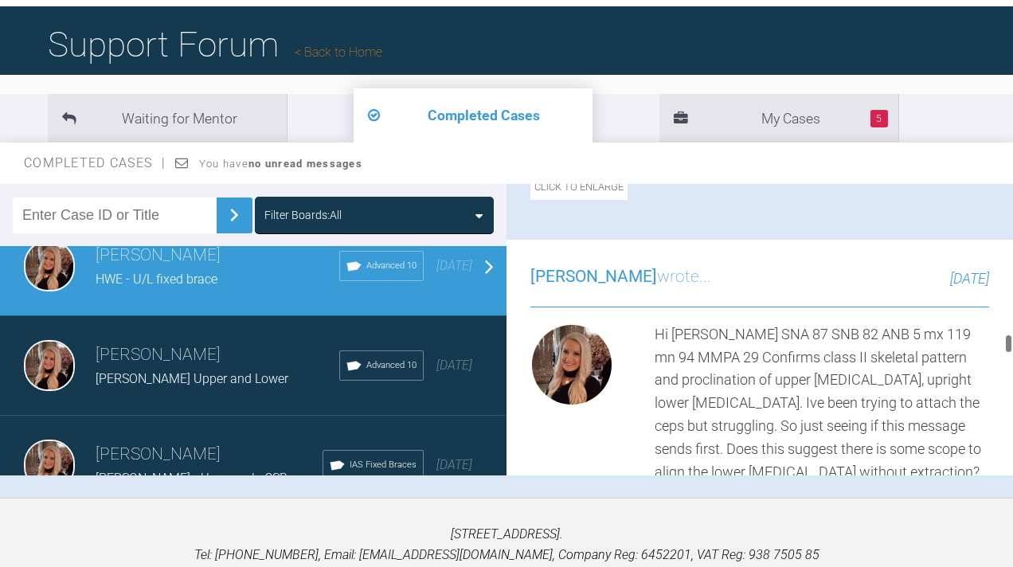
scroll to position [12127, 0]
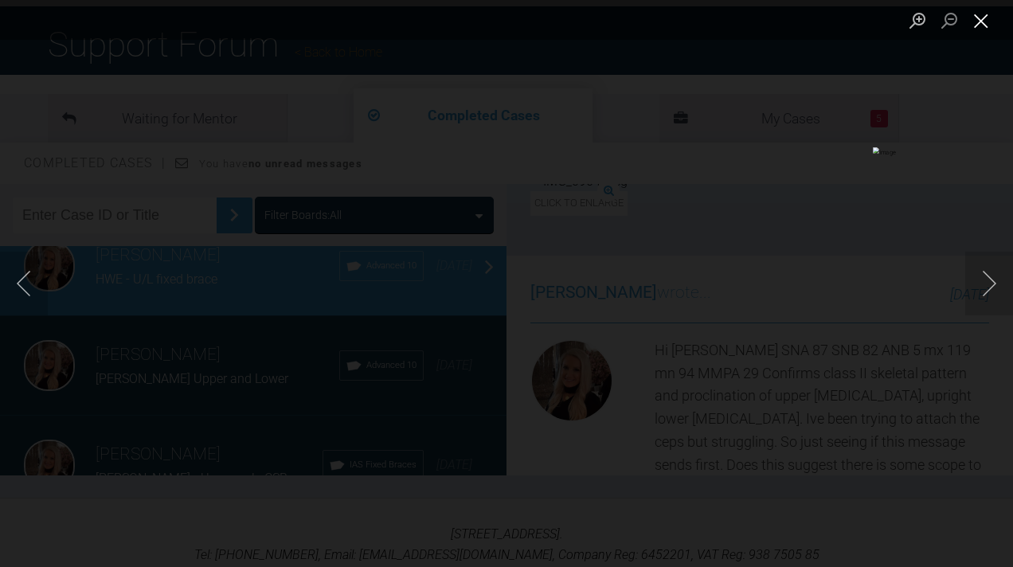
click at [984, 18] on button "Close lightbox" at bounding box center [981, 20] width 32 height 28
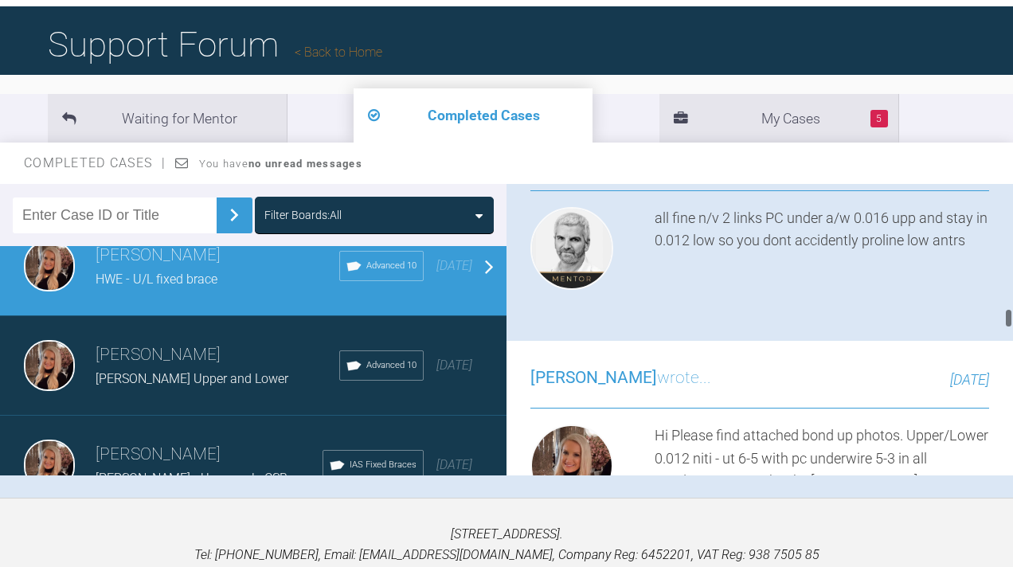
scroll to position [10055, 0]
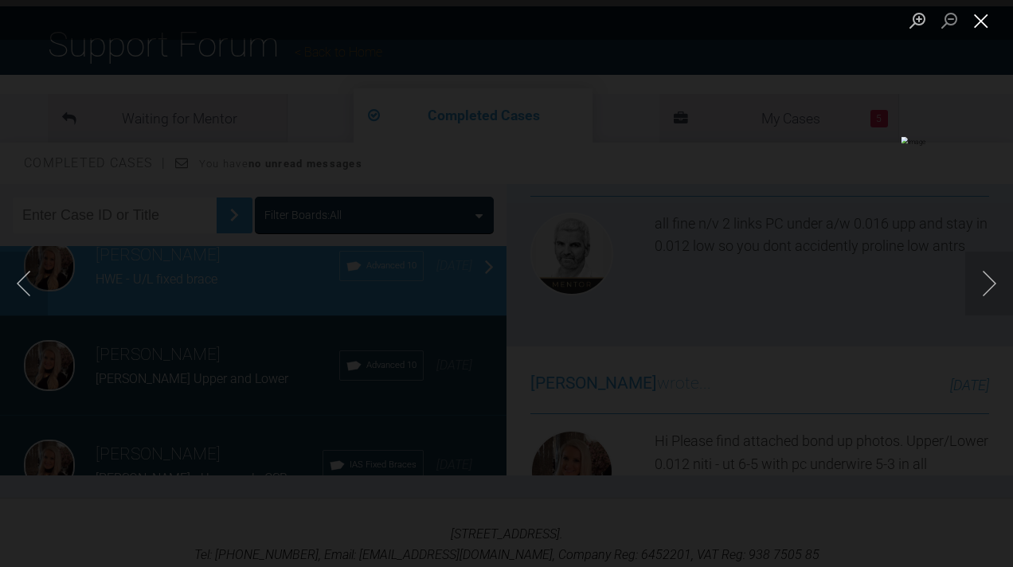
click at [975, 19] on button "Close lightbox" at bounding box center [981, 20] width 32 height 28
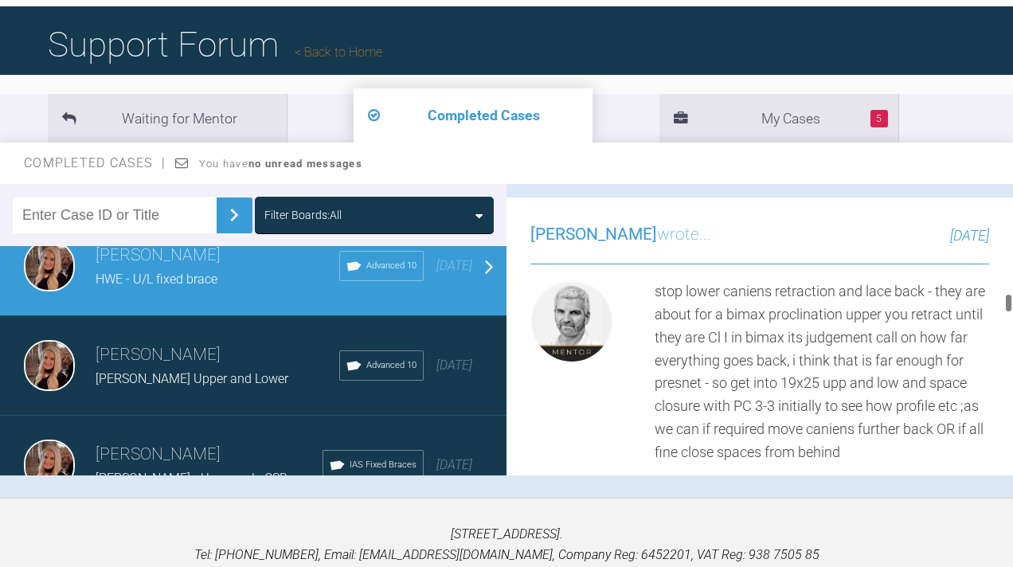
scroll to position [8844, 0]
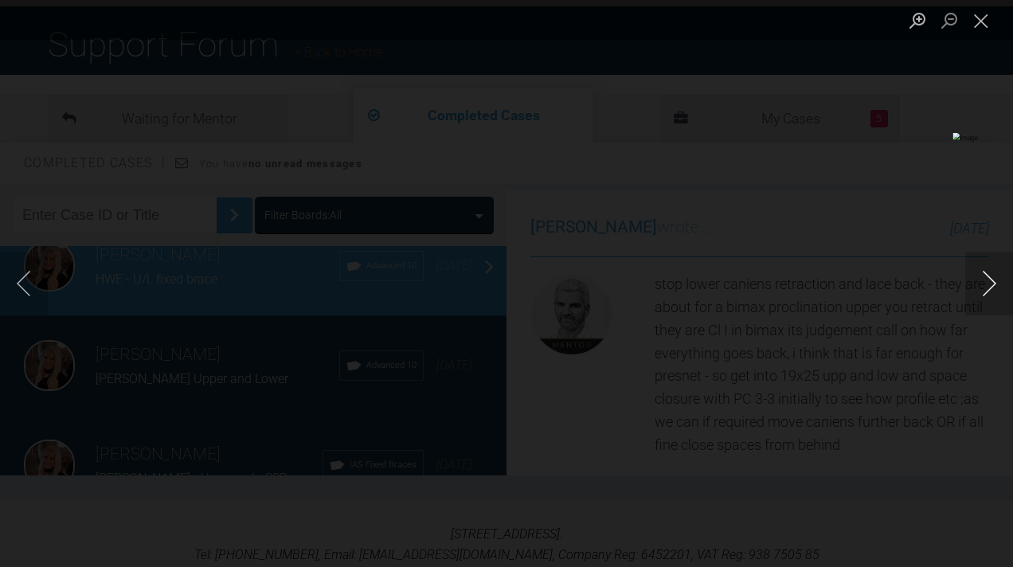
click at [990, 282] on button "Next image" at bounding box center [989, 284] width 48 height 64
click at [21, 275] on button "Previous image" at bounding box center [24, 284] width 48 height 64
click at [982, 14] on button "Close lightbox" at bounding box center [981, 20] width 32 height 28
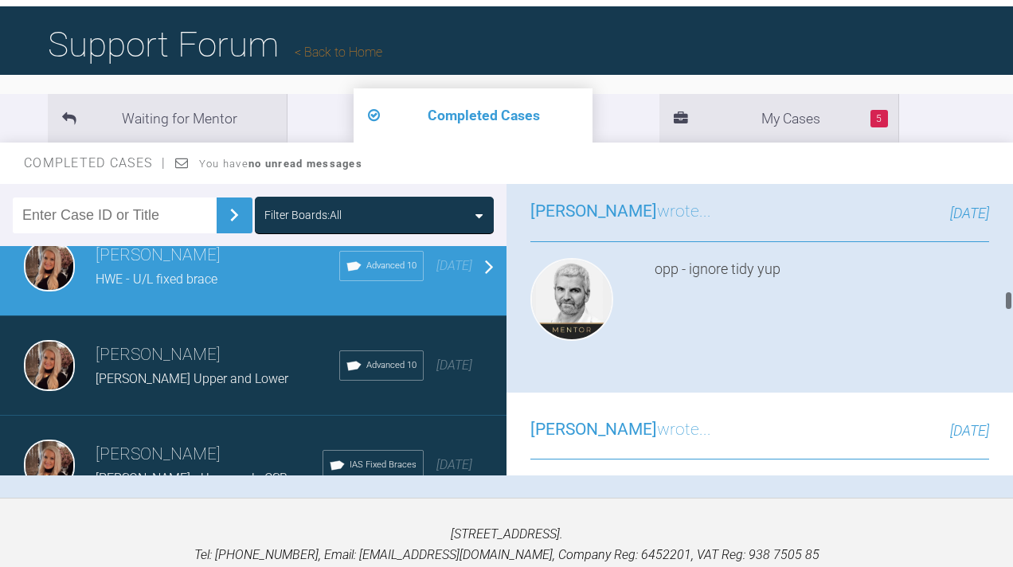
scroll to position [8883, 0]
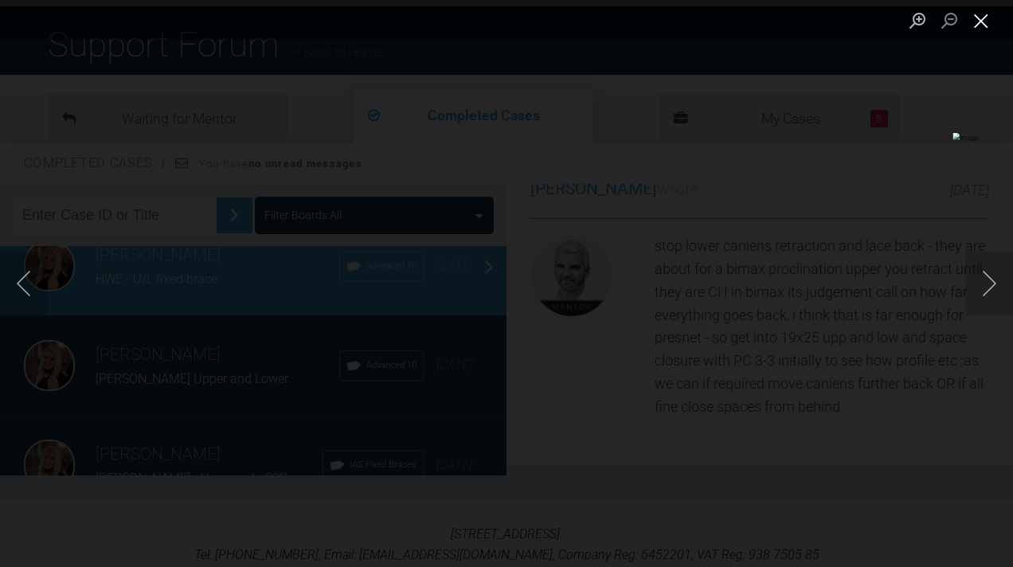
click at [983, 25] on button "Close lightbox" at bounding box center [981, 20] width 32 height 28
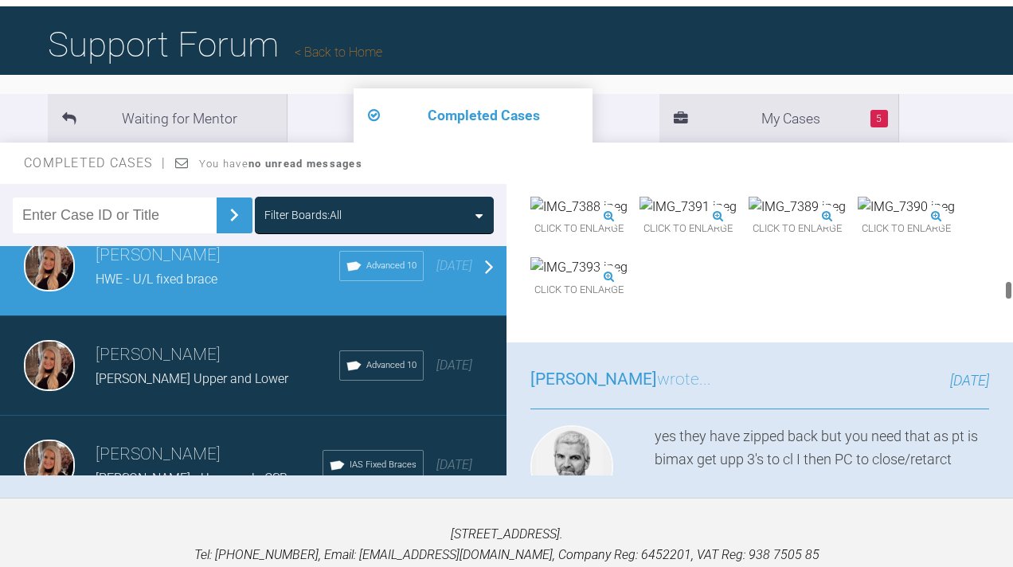
scroll to position [7843, 0]
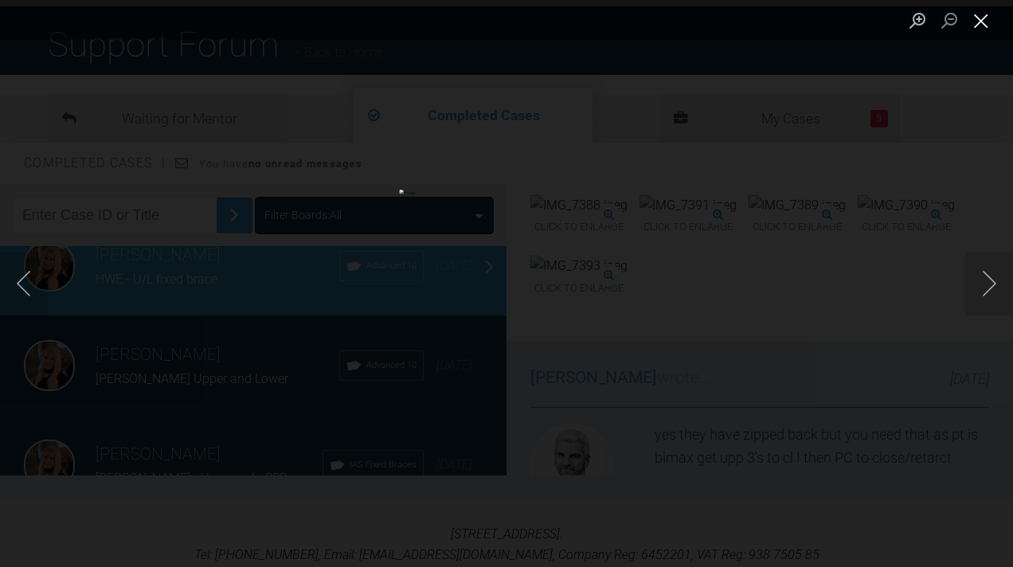
click at [991, 13] on button "Close lightbox" at bounding box center [981, 20] width 32 height 28
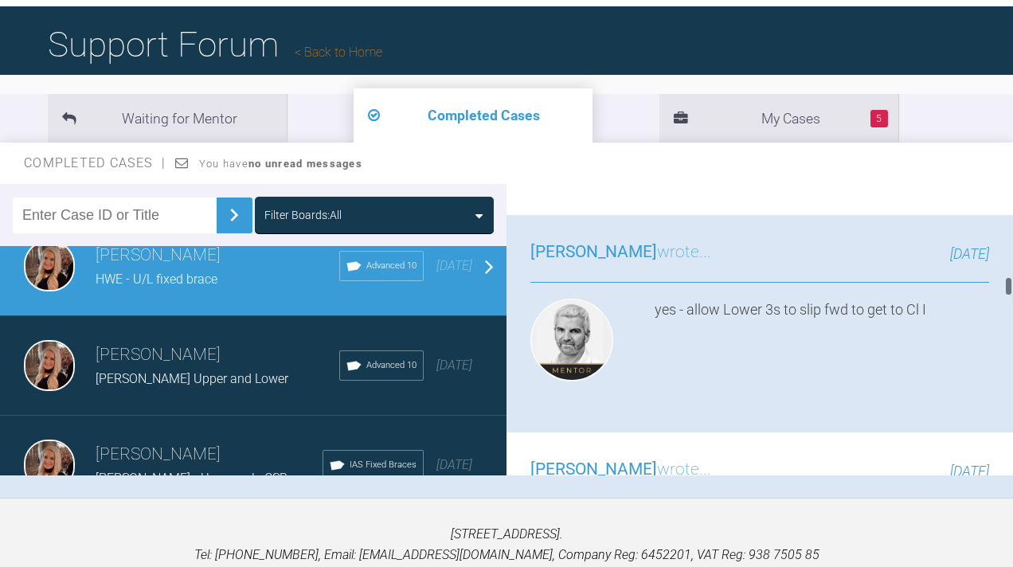
scroll to position [7134, 0]
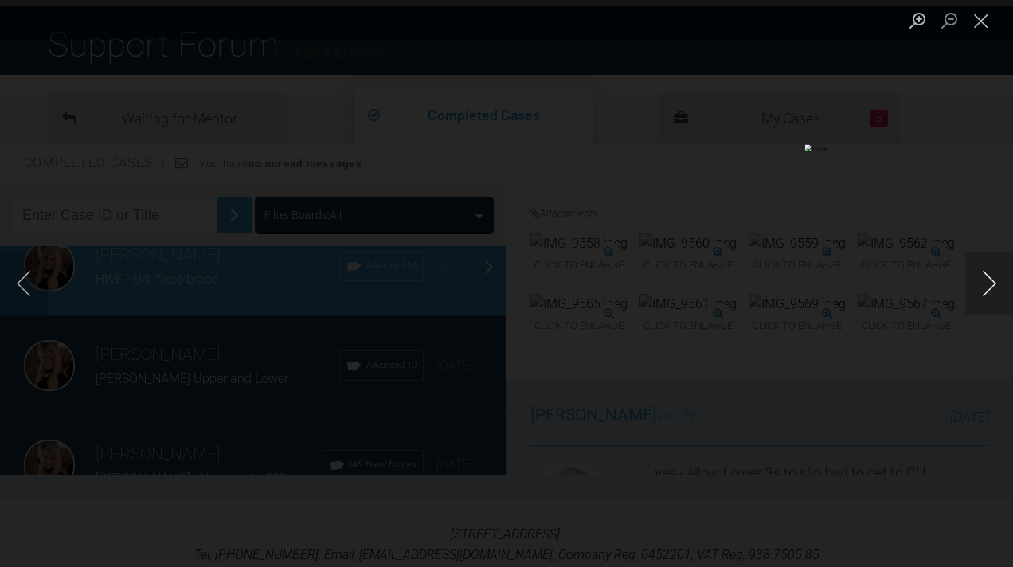
click at [989, 286] on button "Next image" at bounding box center [989, 284] width 48 height 64
click at [985, 29] on button "Close lightbox" at bounding box center [981, 20] width 32 height 28
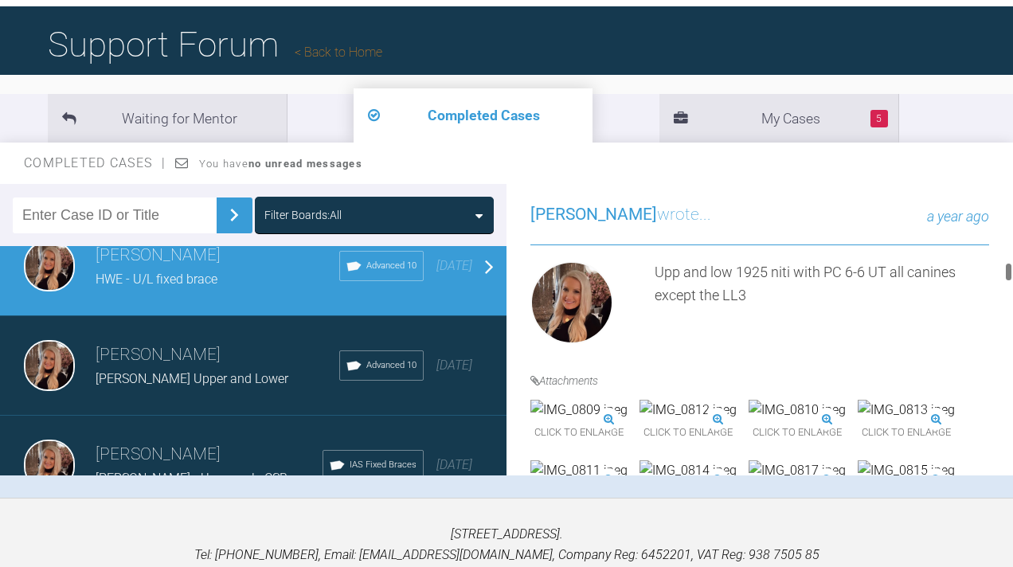
scroll to position [6335, 0]
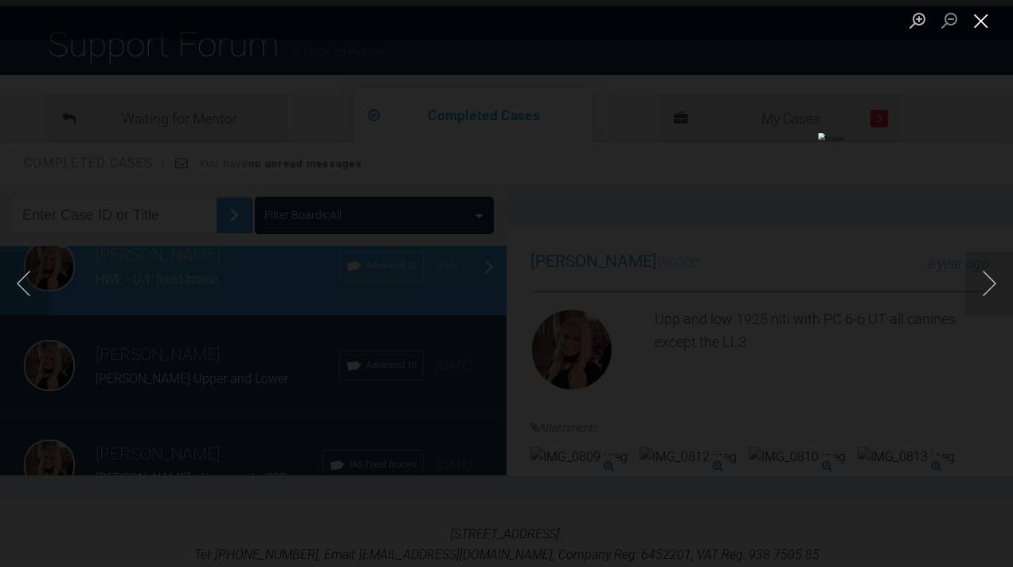
click at [978, 20] on button "Close lightbox" at bounding box center [981, 20] width 32 height 28
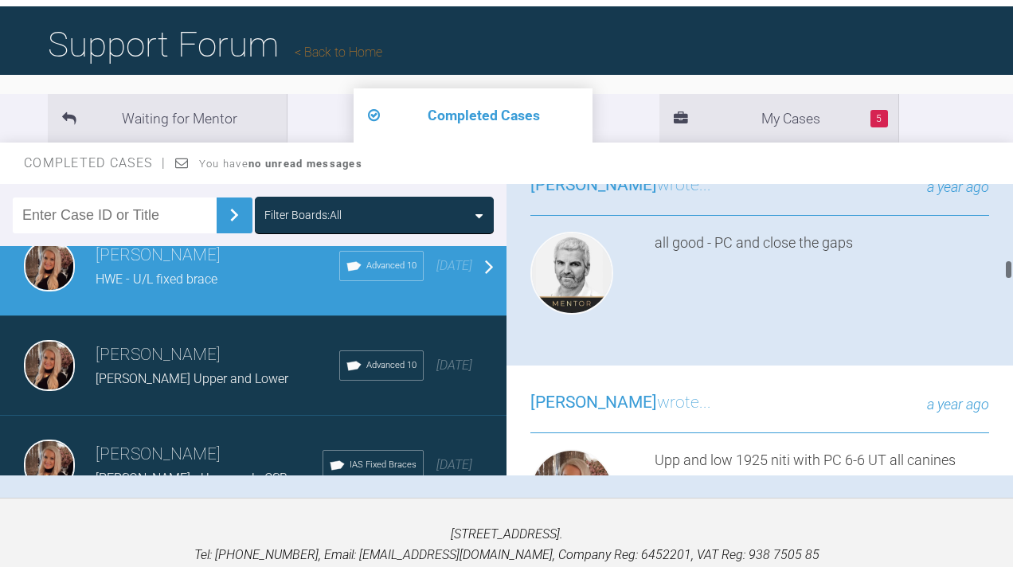
scroll to position [6155, 0]
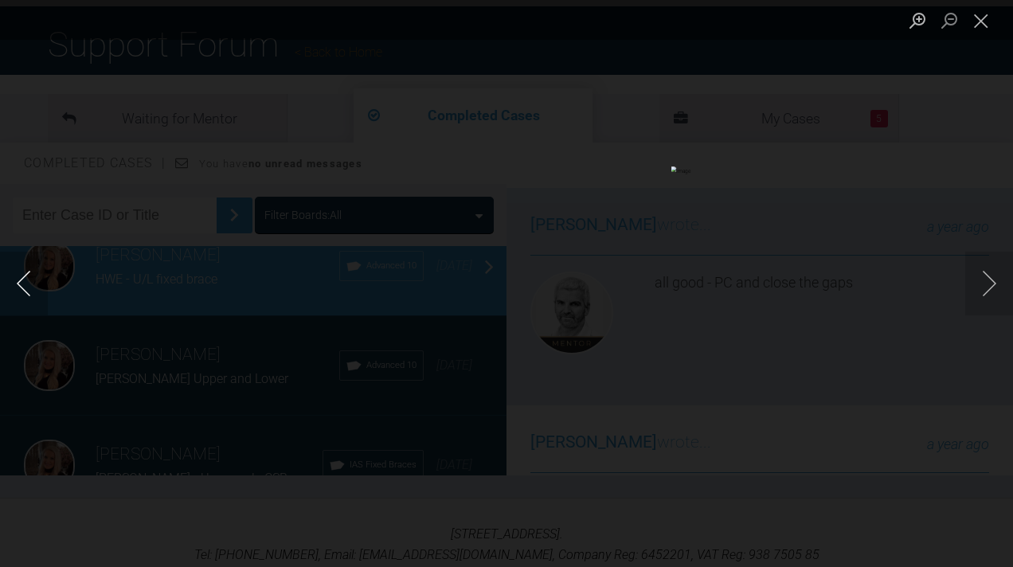
click at [29, 278] on button "Previous image" at bounding box center [24, 284] width 48 height 64
click at [982, 17] on button "Close lightbox" at bounding box center [981, 20] width 32 height 28
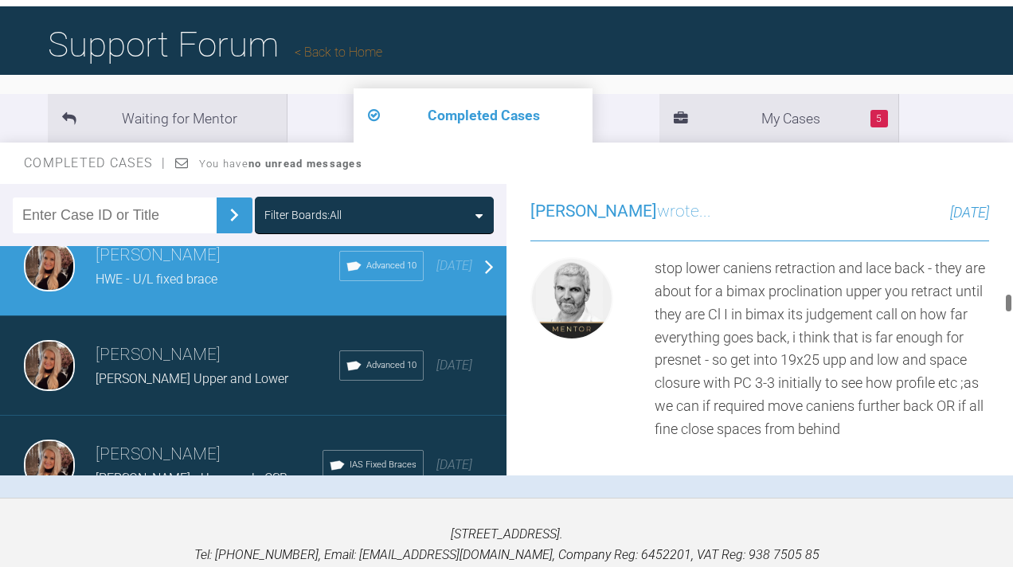
scroll to position [8860, 0]
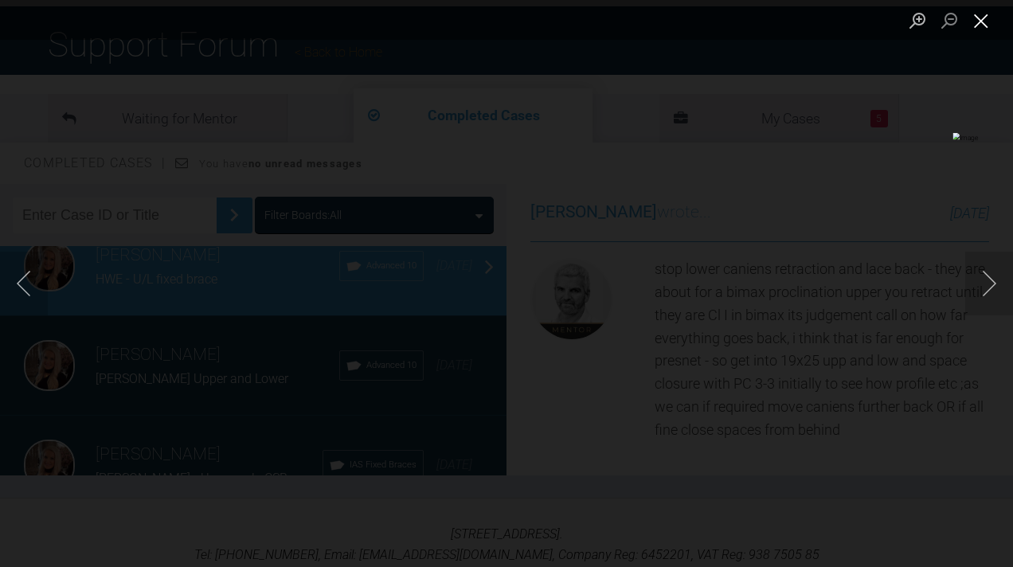
click at [986, 25] on button "Close lightbox" at bounding box center [981, 20] width 32 height 28
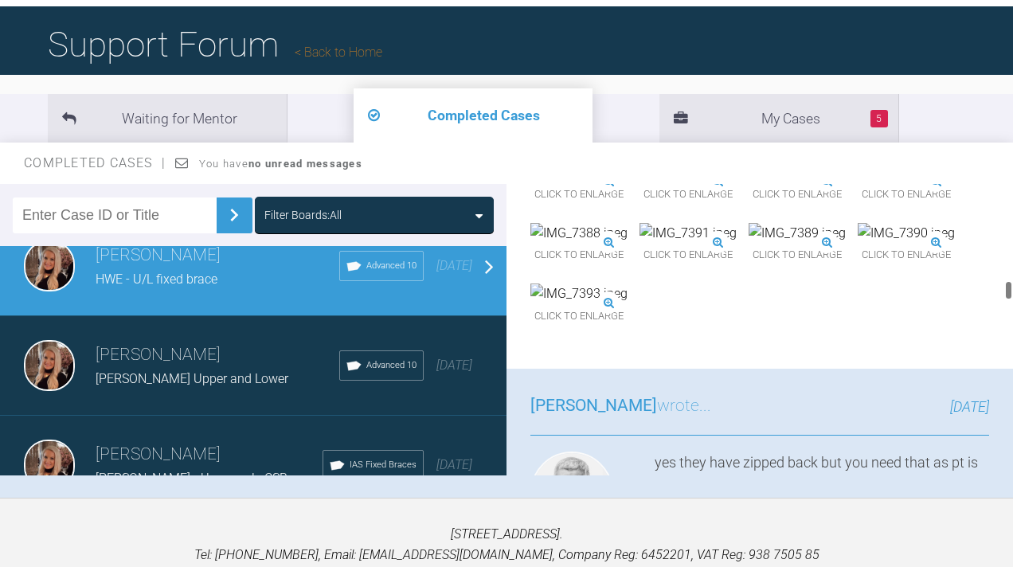
scroll to position [7824, 0]
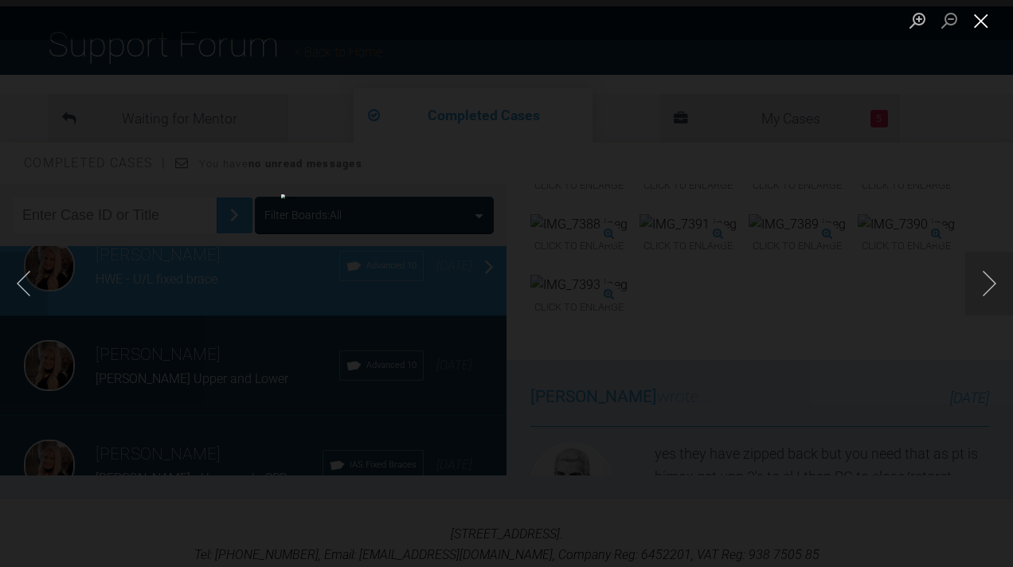
click at [987, 20] on button "Close lightbox" at bounding box center [981, 20] width 32 height 28
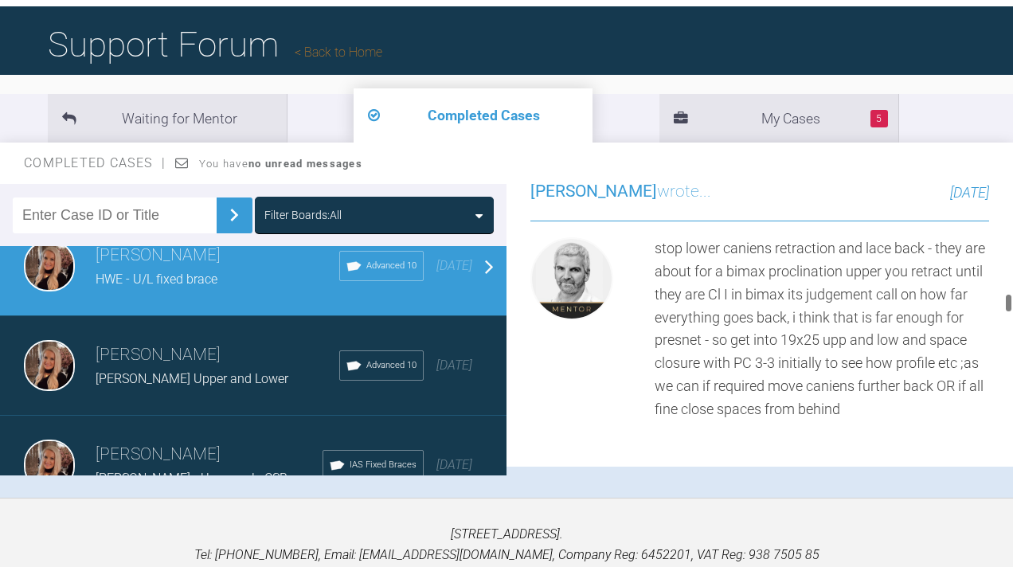
scroll to position [8881, 0]
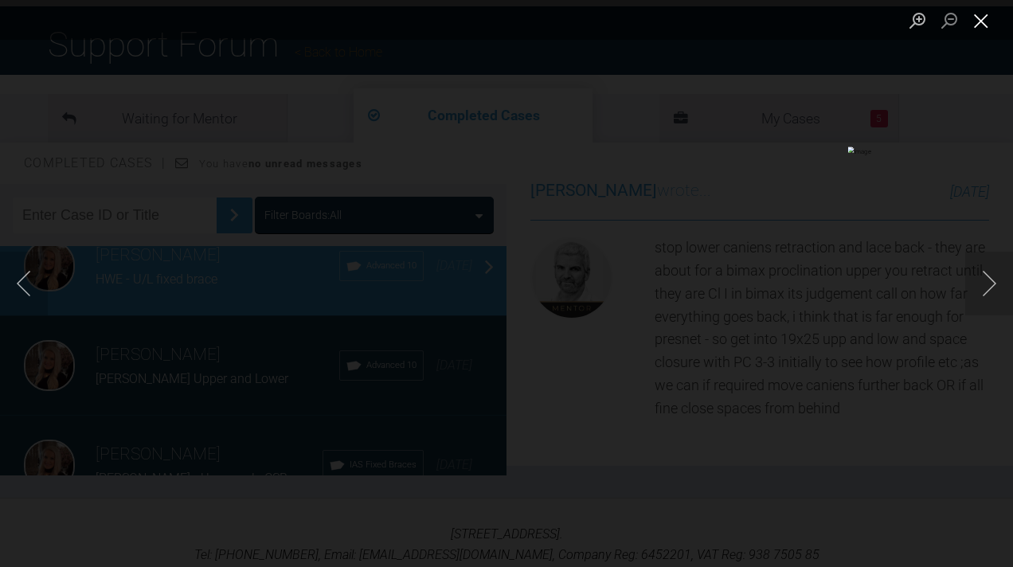
click at [979, 19] on button "Close lightbox" at bounding box center [981, 20] width 32 height 28
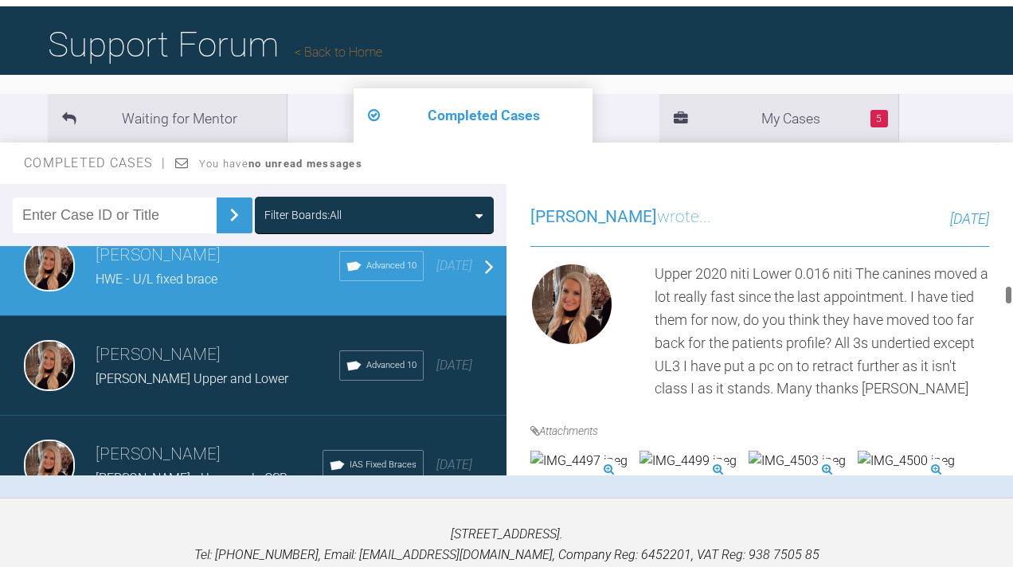
scroll to position [8215, 0]
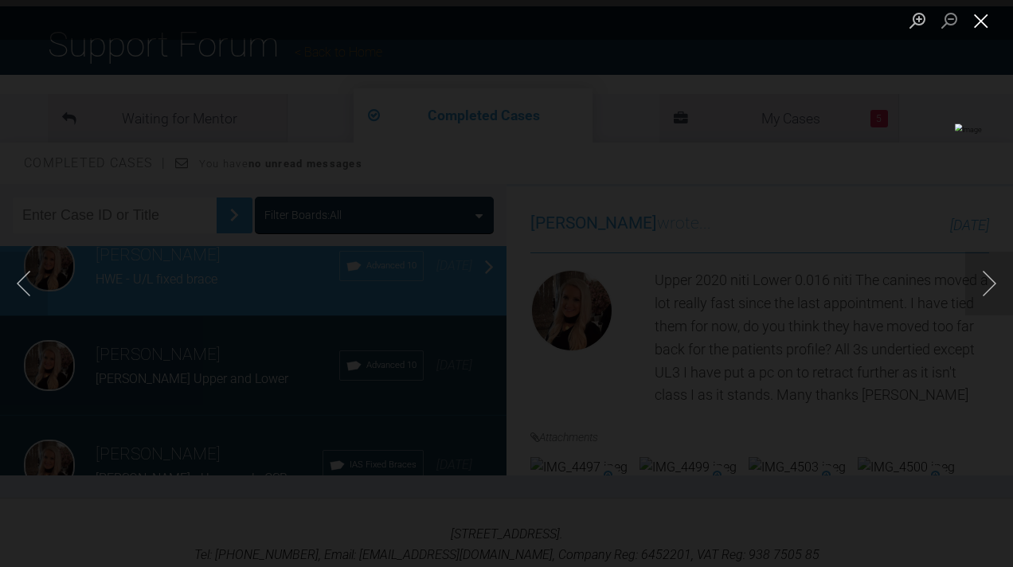
click at [988, 19] on button "Close lightbox" at bounding box center [981, 20] width 32 height 28
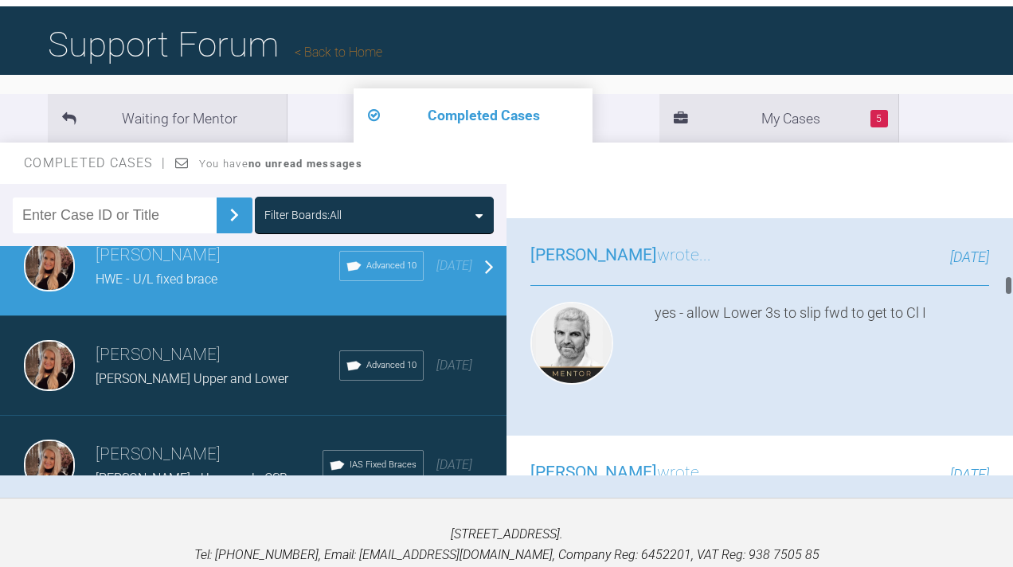
scroll to position [7257, 0]
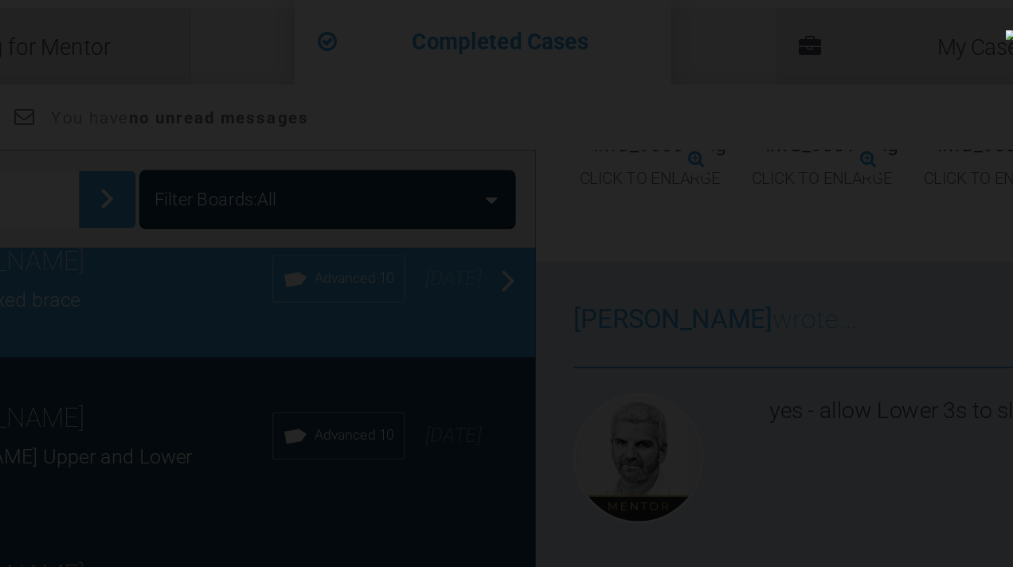
scroll to position [152, 0]
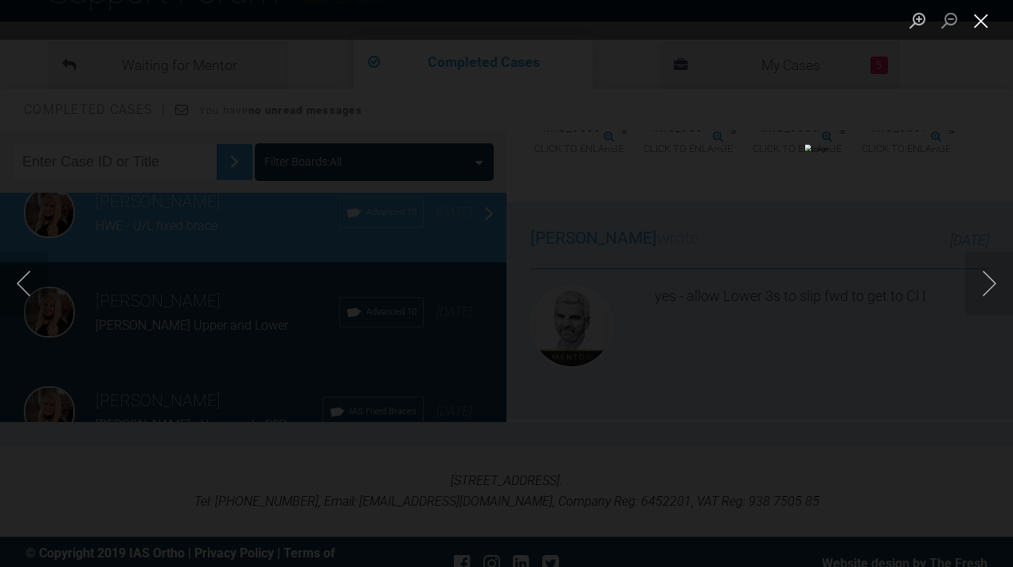
click at [982, 13] on button "Close lightbox" at bounding box center [981, 20] width 32 height 28
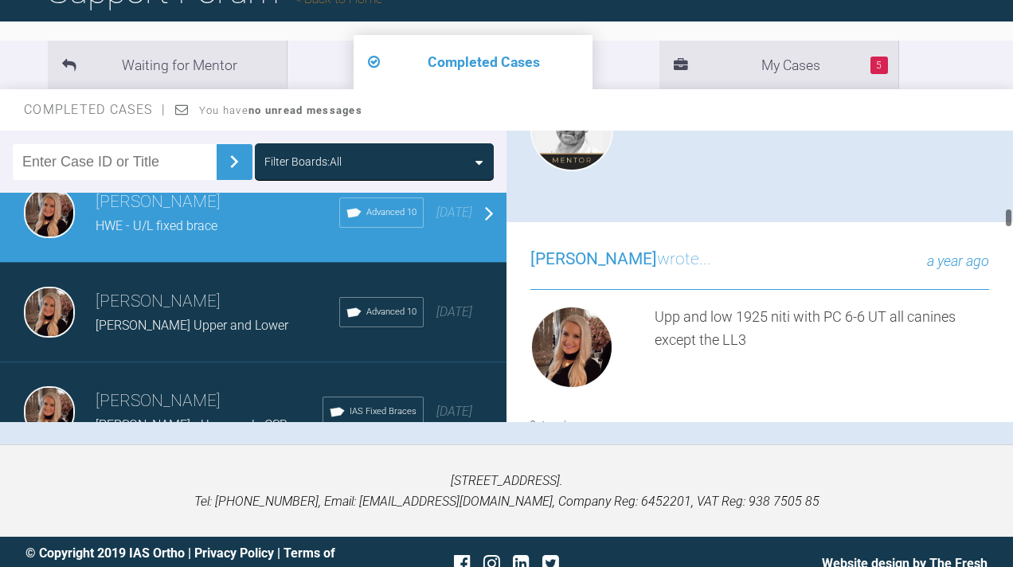
scroll to position [6177, 0]
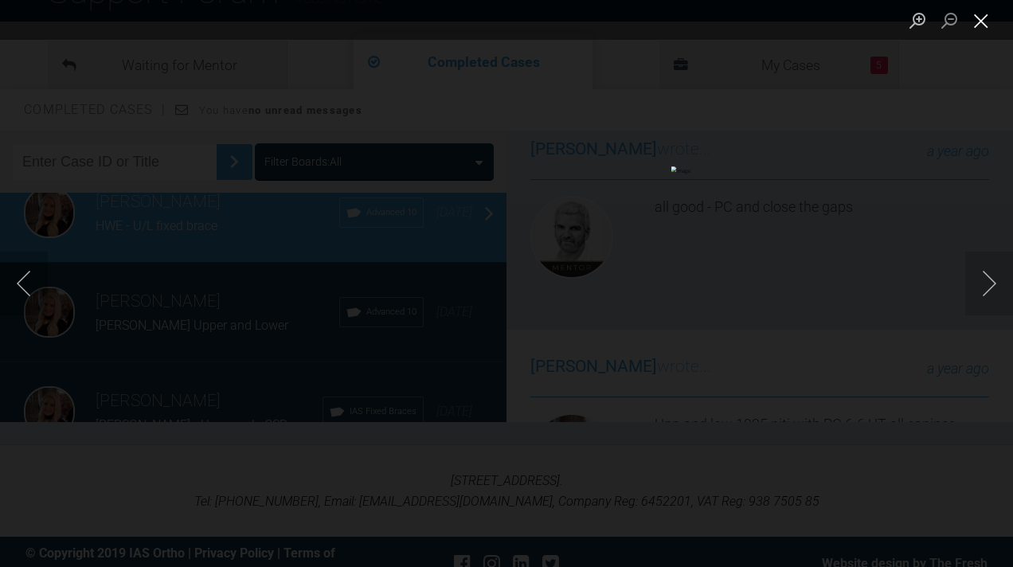
click at [976, 21] on button "Close lightbox" at bounding box center [981, 20] width 32 height 28
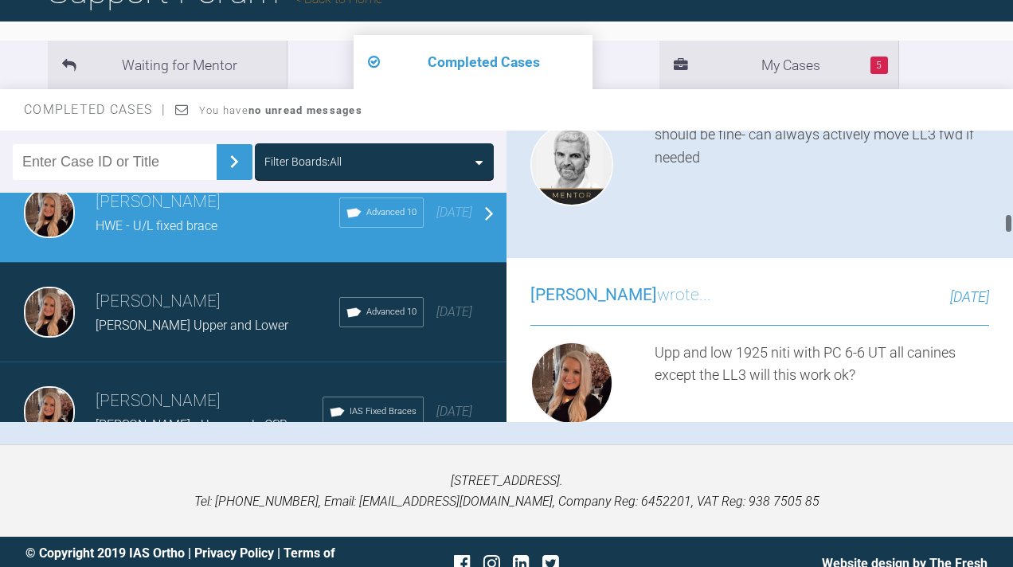
scroll to position [6992, 0]
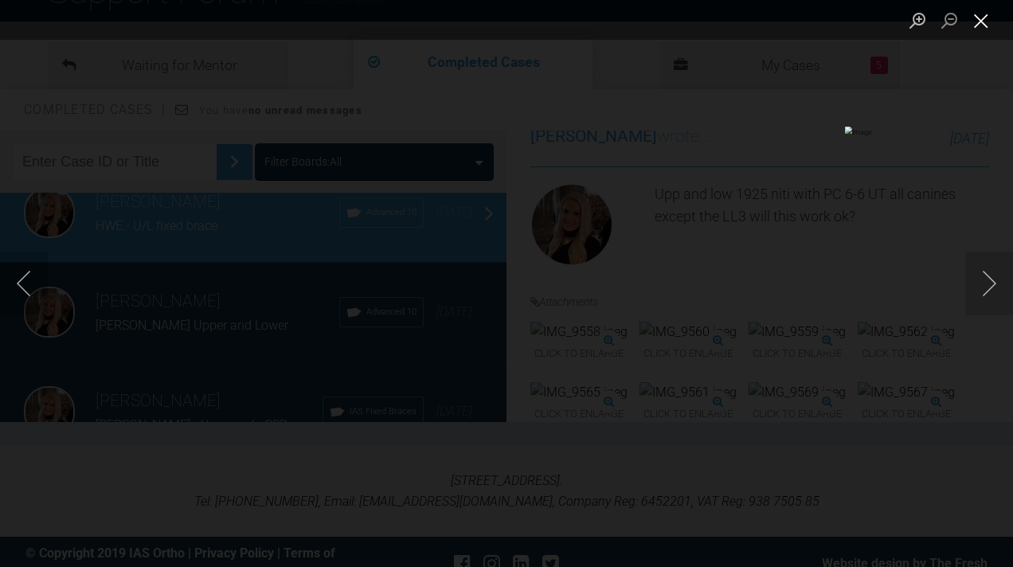
click at [978, 10] on button "Close lightbox" at bounding box center [981, 20] width 32 height 28
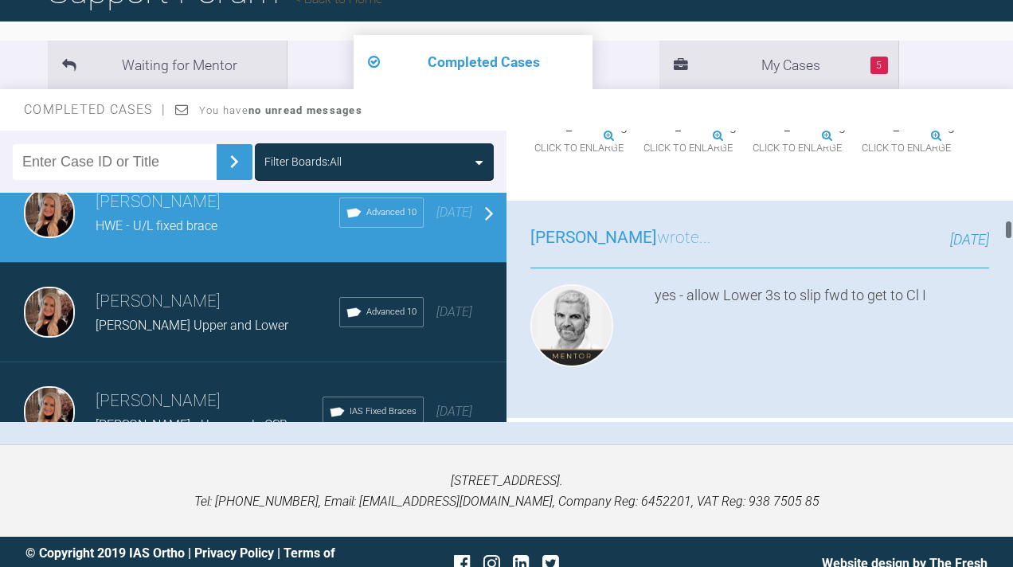
scroll to position [7228, 0]
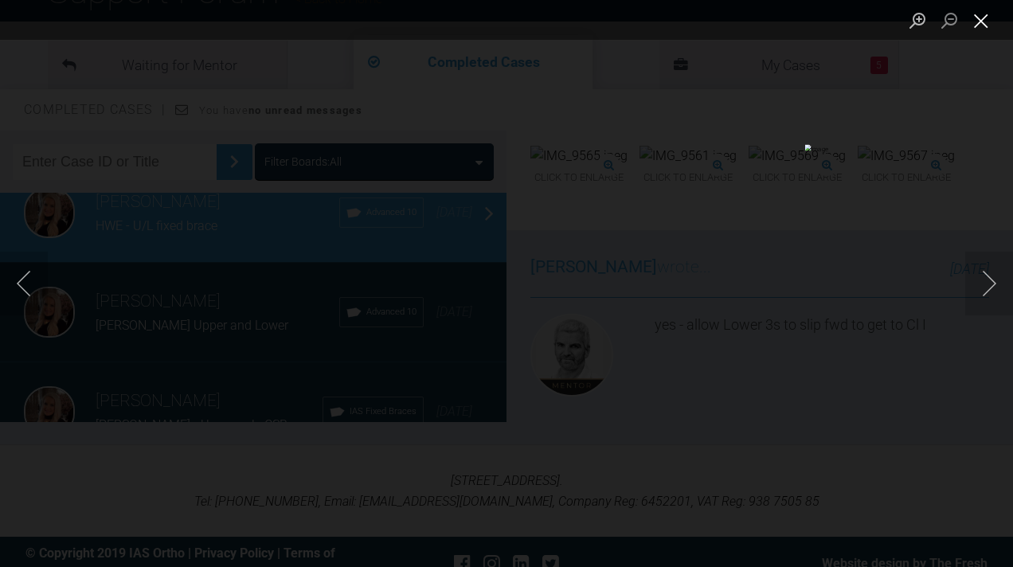
click at [985, 18] on button "Close lightbox" at bounding box center [981, 20] width 32 height 28
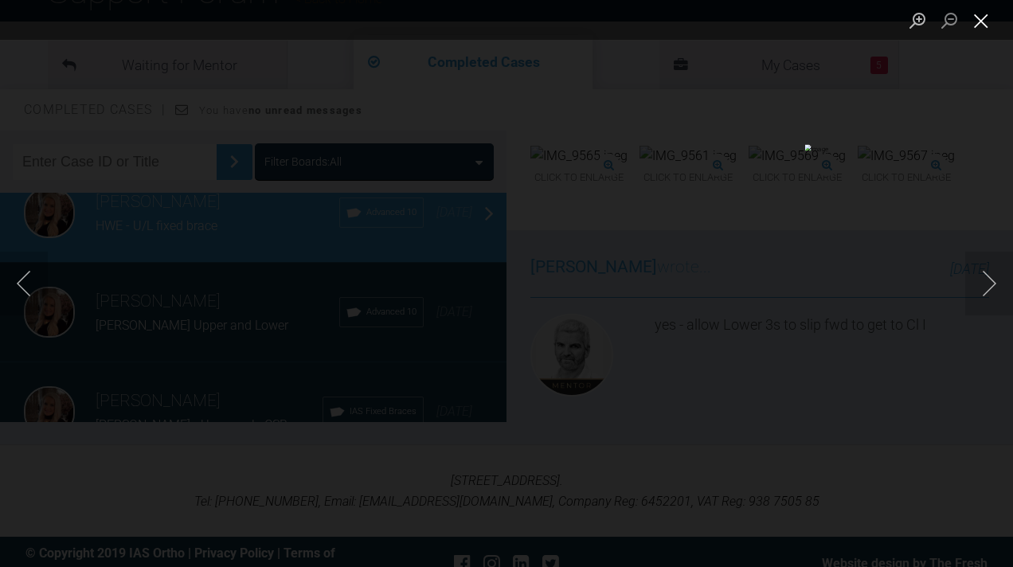
click at [978, 25] on button "Close lightbox" at bounding box center [981, 20] width 32 height 28
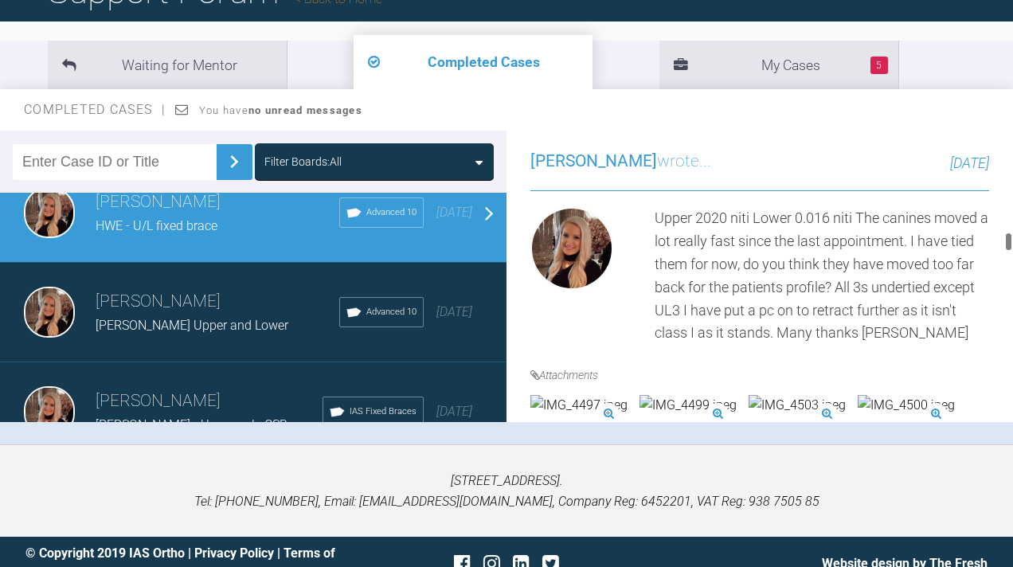
scroll to position [8220, 0]
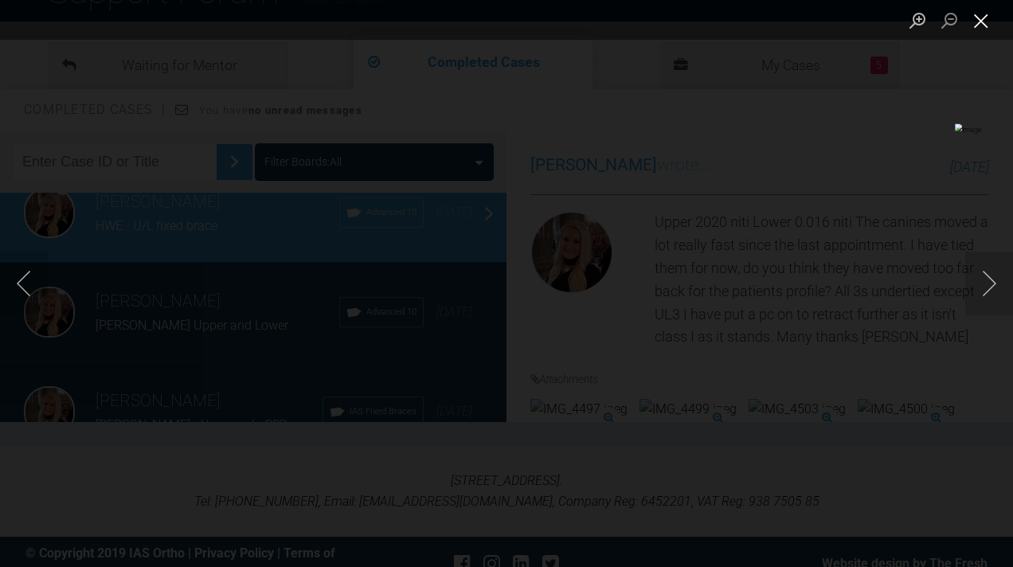
click at [985, 9] on button "Close lightbox" at bounding box center [981, 20] width 32 height 28
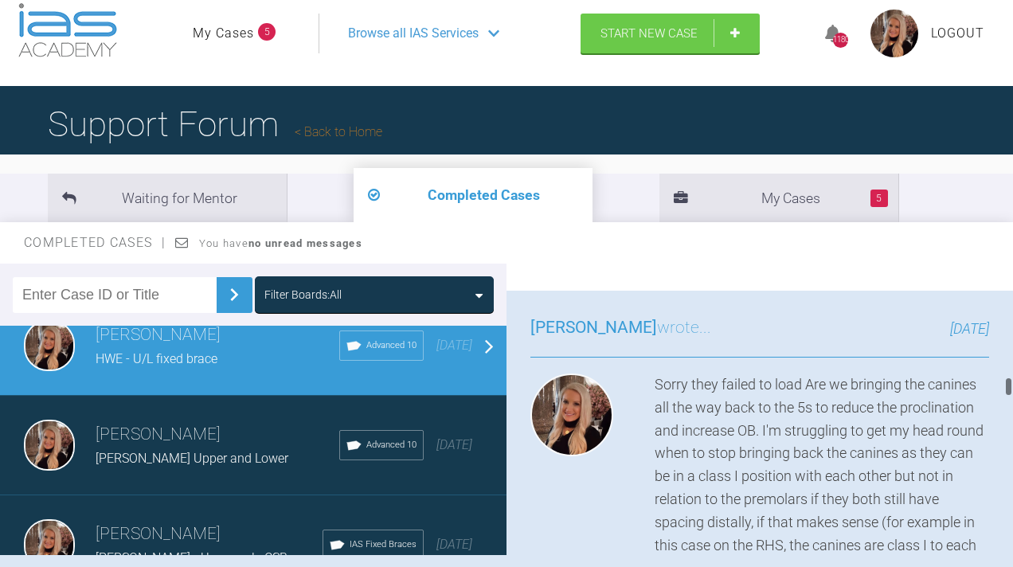
scroll to position [9155, 0]
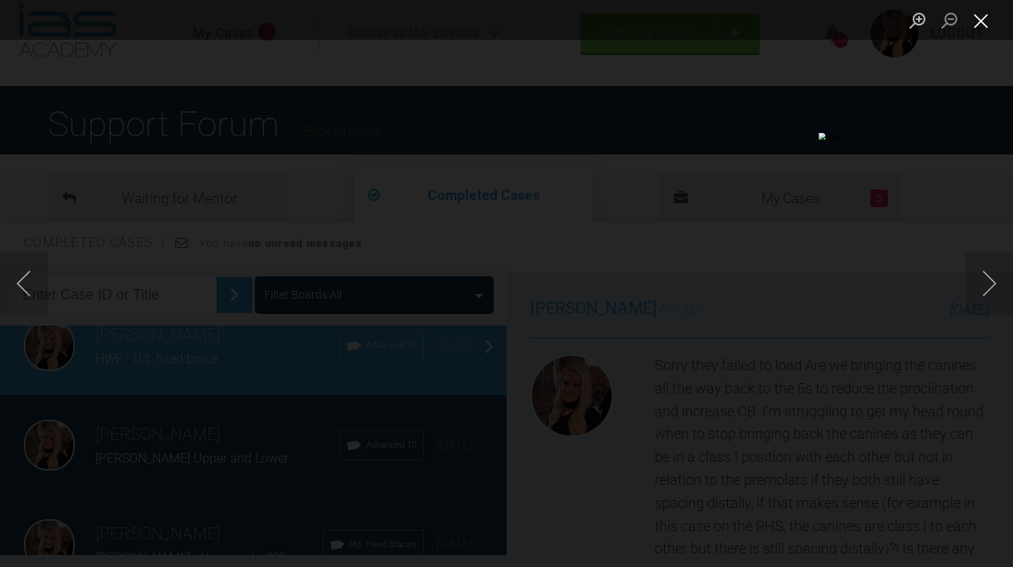
click at [983, 29] on button "Close lightbox" at bounding box center [981, 20] width 32 height 28
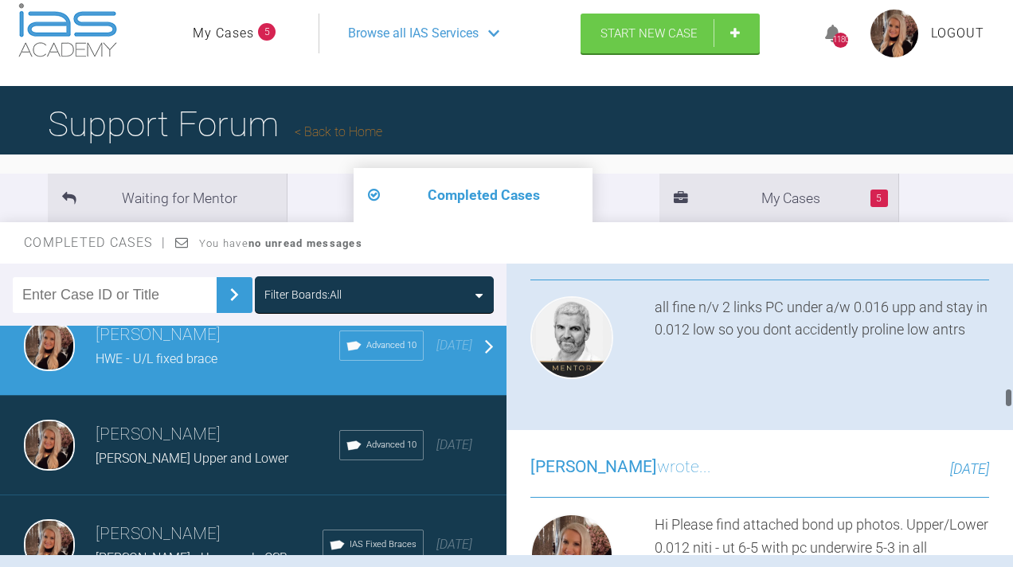
scroll to position [10051, 0]
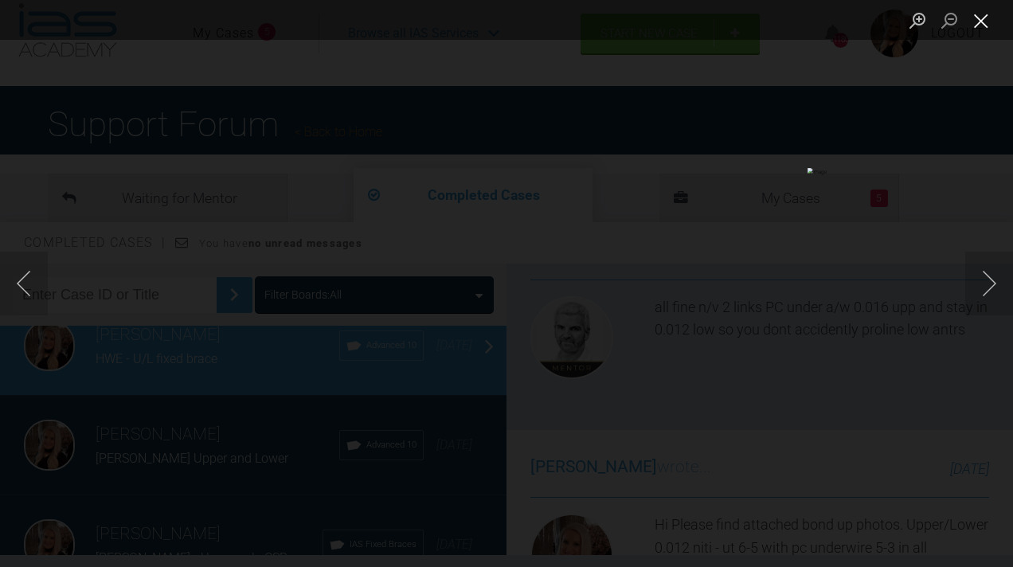
click at [981, 18] on button "Close lightbox" at bounding box center [981, 20] width 32 height 28
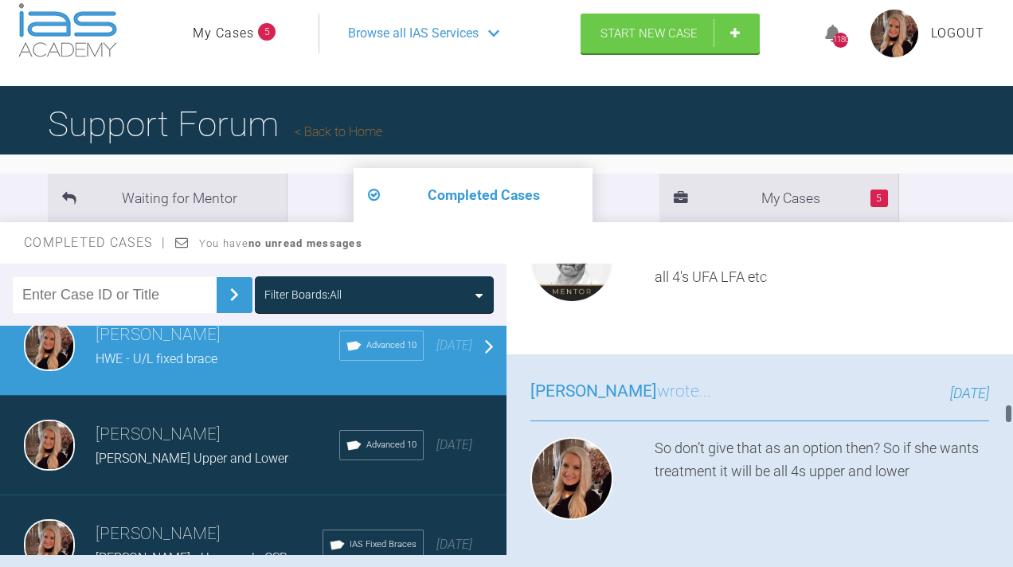
scroll to position [11388, 0]
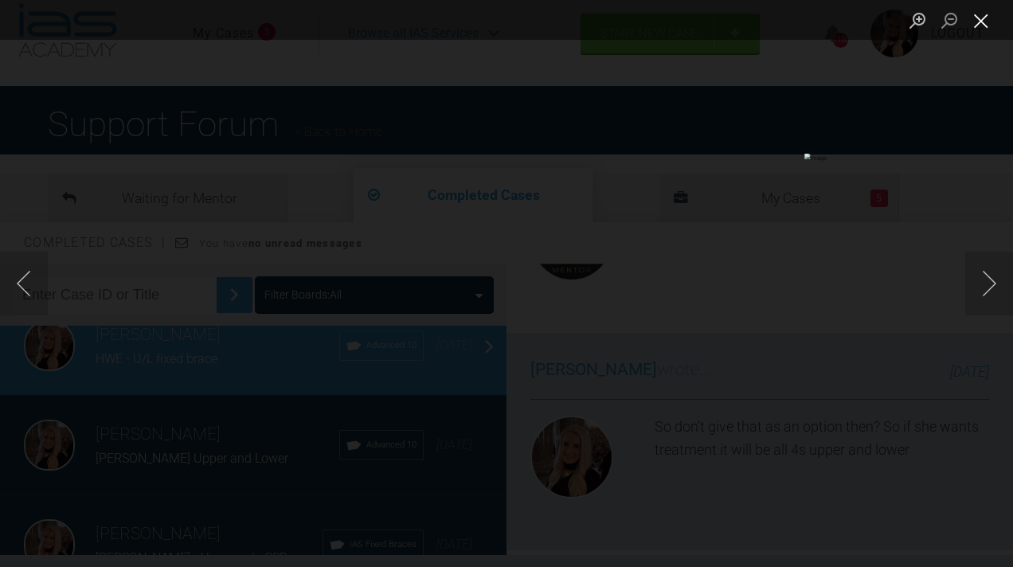
click at [974, 22] on button "Close lightbox" at bounding box center [981, 20] width 32 height 28
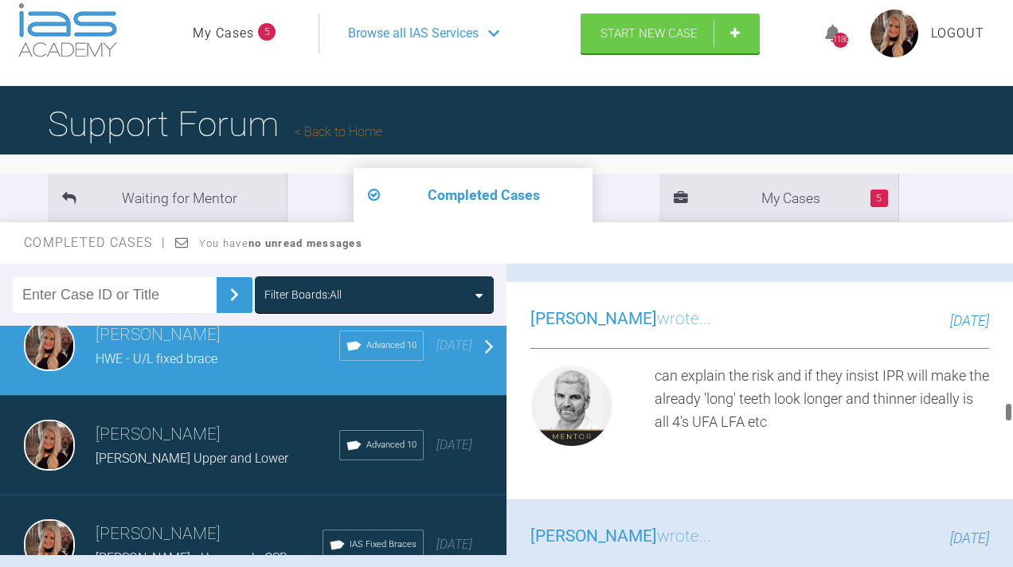
scroll to position [11226, 0]
